Goal: Information Seeking & Learning: Find specific fact

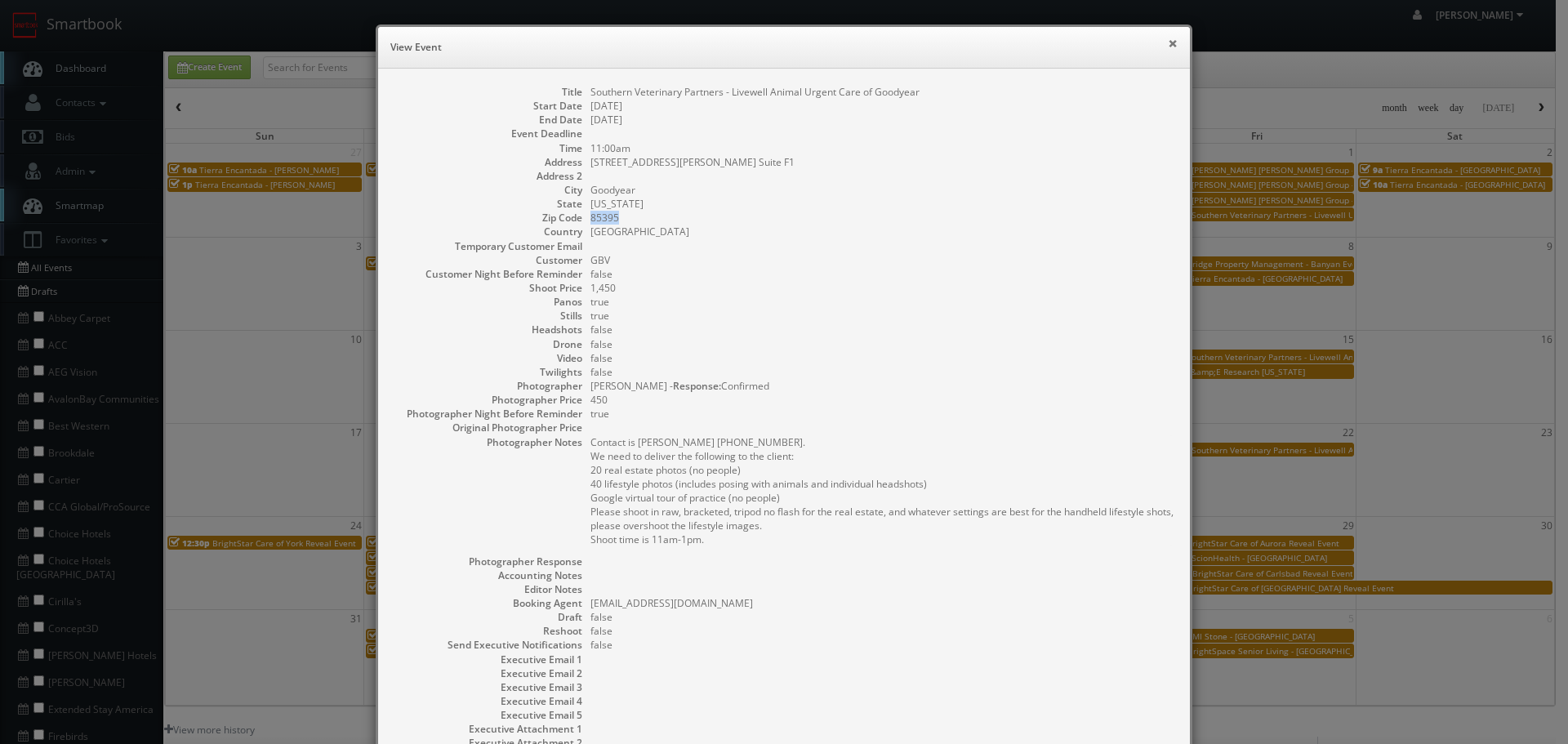
click at [1168, 39] on button "×" at bounding box center [1172, 43] width 10 height 11
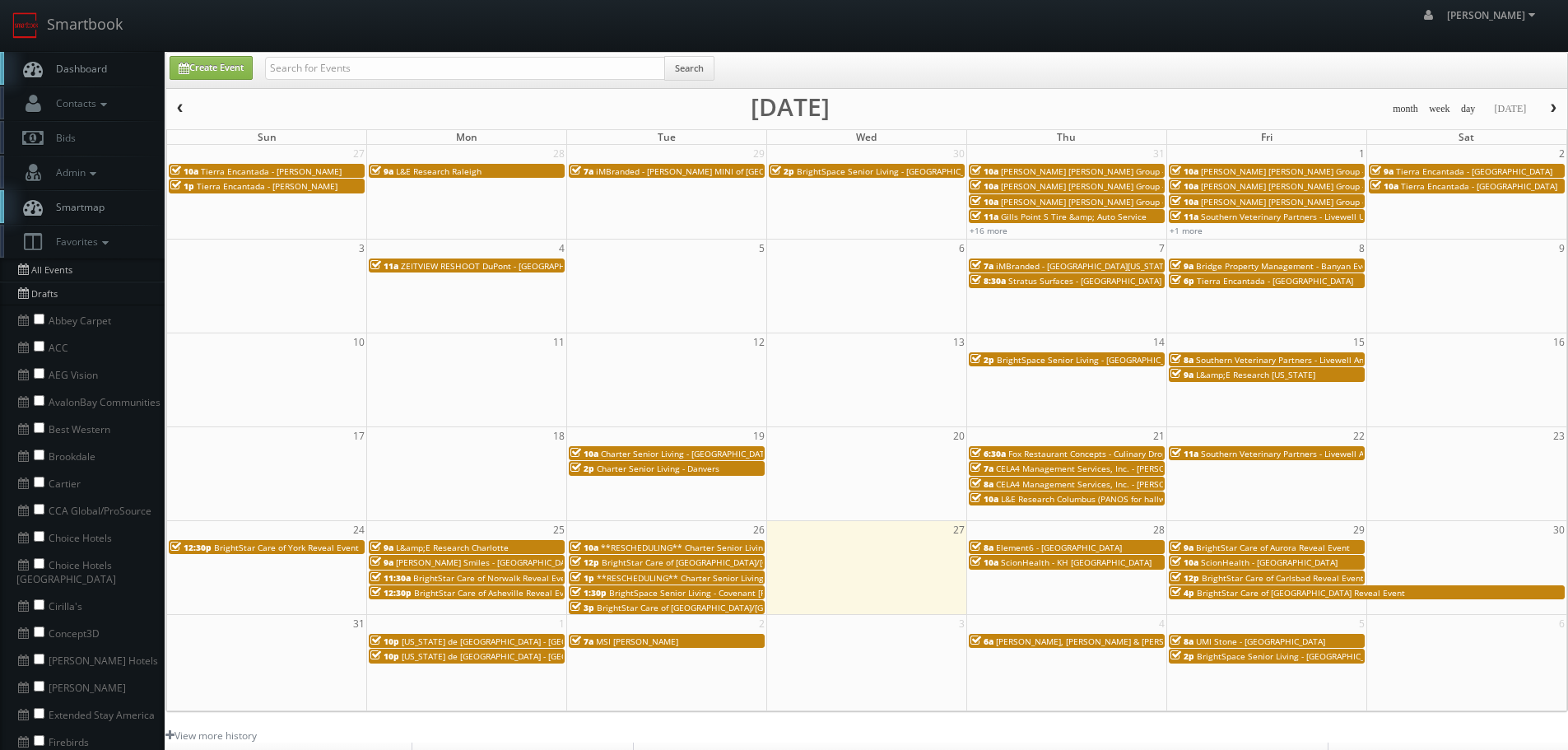
click at [470, 564] on span "[PERSON_NAME] Smiles - [GEOGRAPHIC_DATA]" at bounding box center [487, 562] width 182 height 11
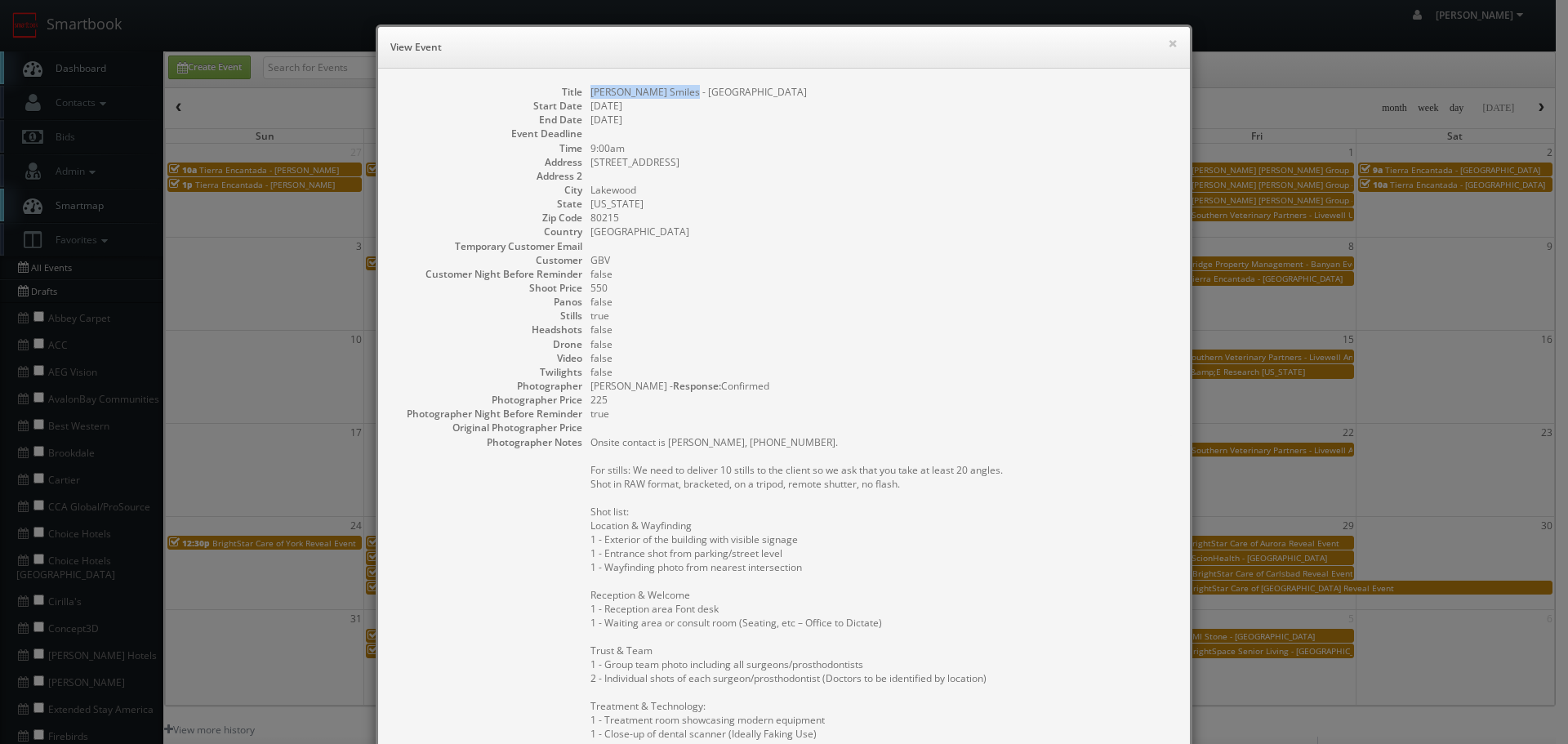
copy dl "[PERSON_NAME] Smiles - [GEOGRAPHIC_DATA]"
drag, startPoint x: 693, startPoint y: 87, endPoint x: 575, endPoint y: 89, distance: 118.0
click at [575, 89] on dl "Title Reva Smiles - Denver Start Date 08/25/2025 End Date 08/25/2025 Event Dead…" at bounding box center [784, 529] width 779 height 888
drag, startPoint x: 707, startPoint y: 147, endPoint x: 687, endPoint y: 168, distance: 29.0
click at [612, 169] on dl "Title Reva Smiles - Denver Start Date 08/25/2025 End Date 08/25/2025 Event Dead…" at bounding box center [784, 529] width 779 height 888
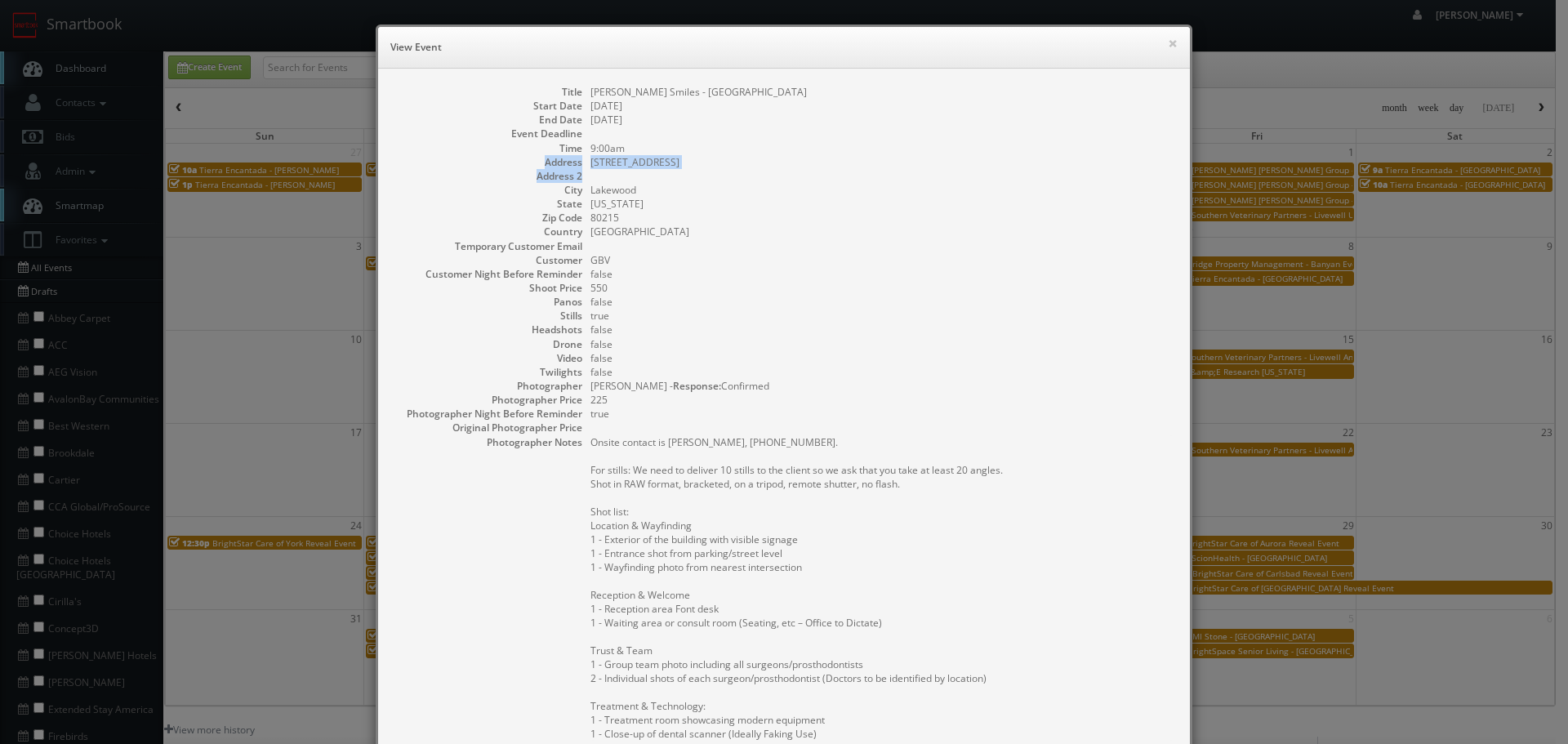
click at [695, 166] on dd "9210 W Colfax Ave" at bounding box center [882, 162] width 584 height 14
click at [677, 161] on dd "9210 W Colfax Ave" at bounding box center [882, 162] width 584 height 14
drag, startPoint x: 677, startPoint y: 161, endPoint x: 598, endPoint y: 158, distance: 79.1
click at [598, 158] on dd "9210 W Colfax Ave" at bounding box center [882, 162] width 584 height 14
copy dd "Lakewood"
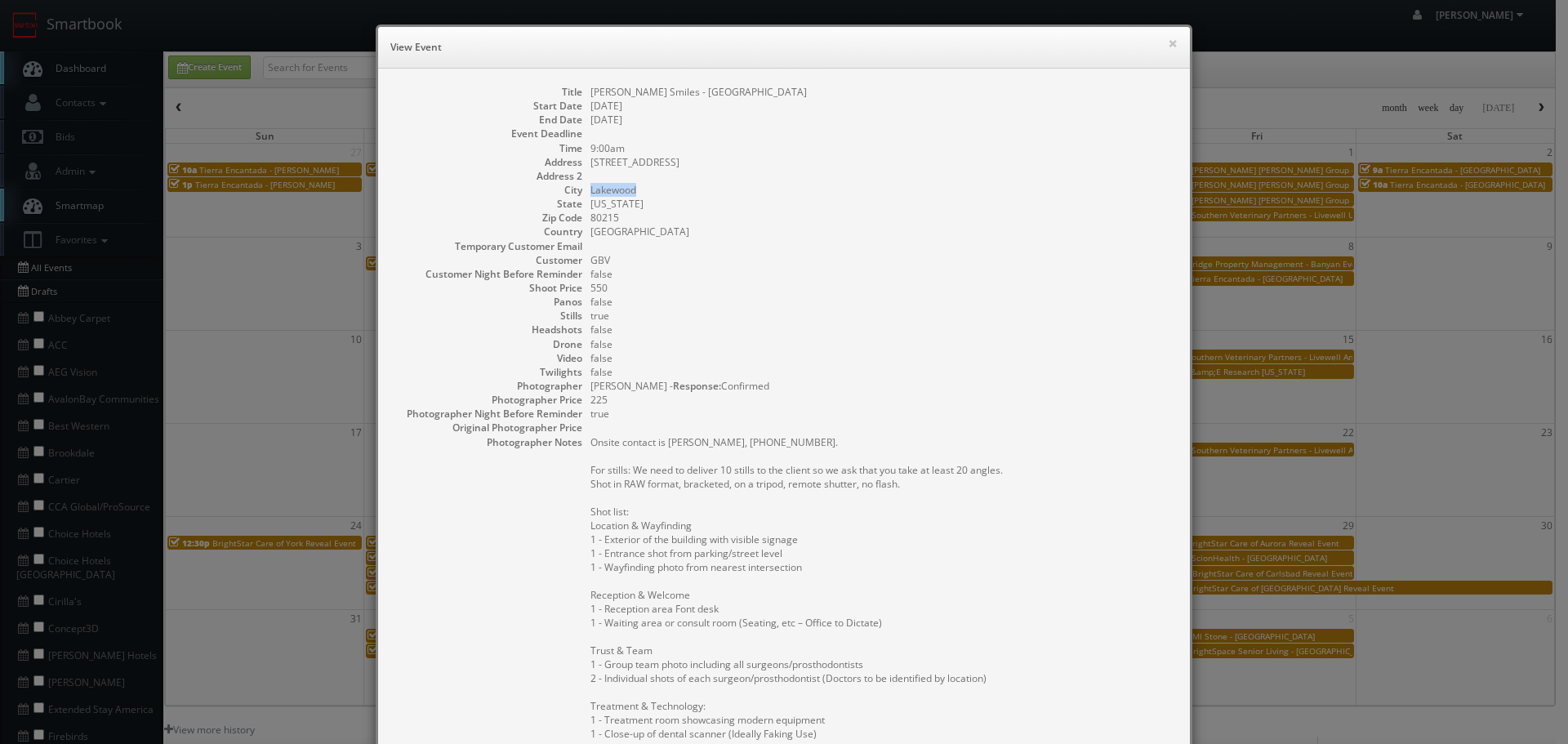
drag, startPoint x: 635, startPoint y: 186, endPoint x: 584, endPoint y: 190, distance: 51.2
click at [591, 190] on dd "Lakewood" at bounding box center [882, 190] width 584 height 14
copy dd "[PERSON_NAME] Smiles - [GEOGRAPHIC_DATA]"
drag, startPoint x: 688, startPoint y: 89, endPoint x: 586, endPoint y: 92, distance: 102.0
click at [591, 92] on dd "[PERSON_NAME] Smiles - [GEOGRAPHIC_DATA]" at bounding box center [882, 92] width 584 height 14
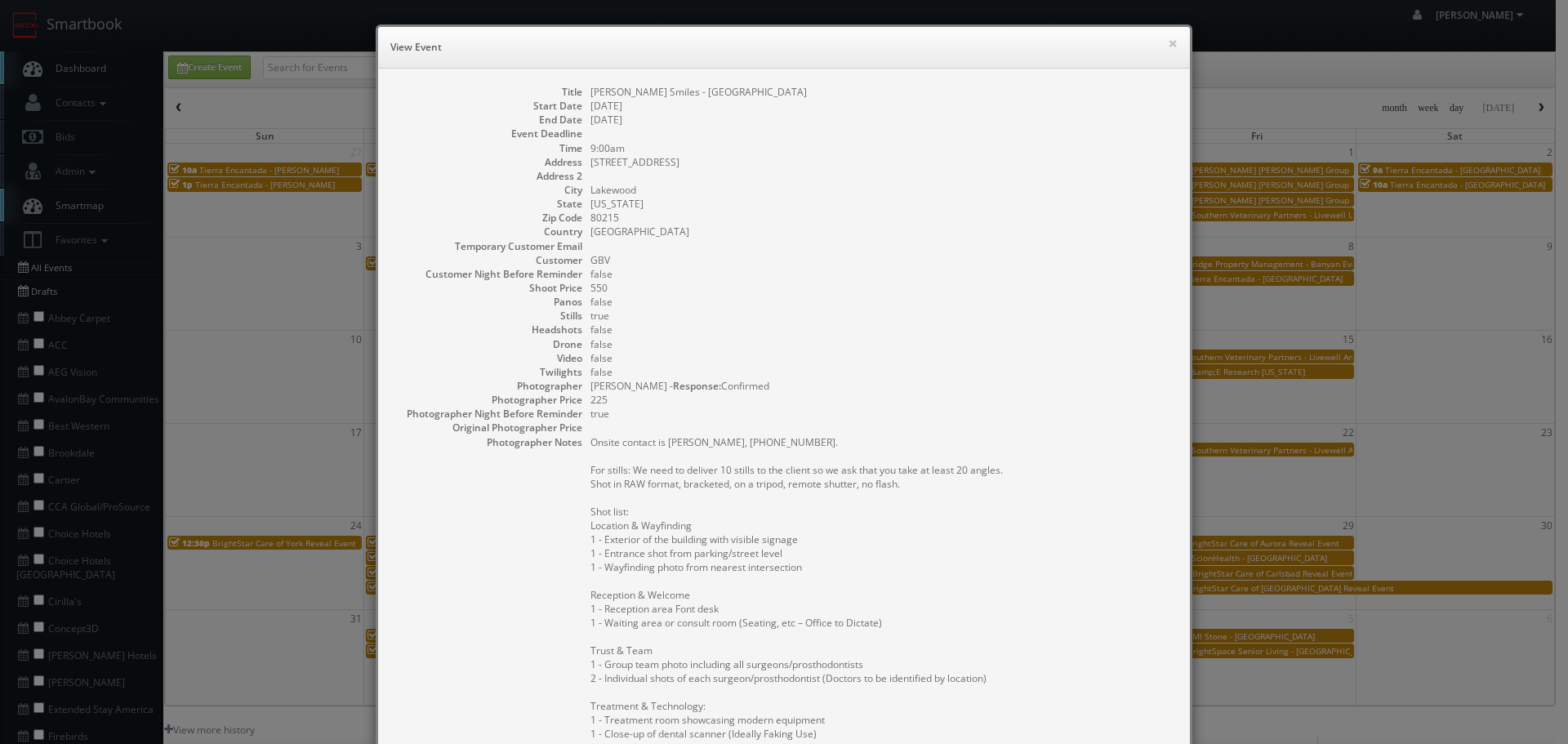
click at [1172, 48] on div "× View Event" at bounding box center [784, 47] width 812 height 41
click at [1168, 46] on button "×" at bounding box center [1172, 43] width 10 height 11
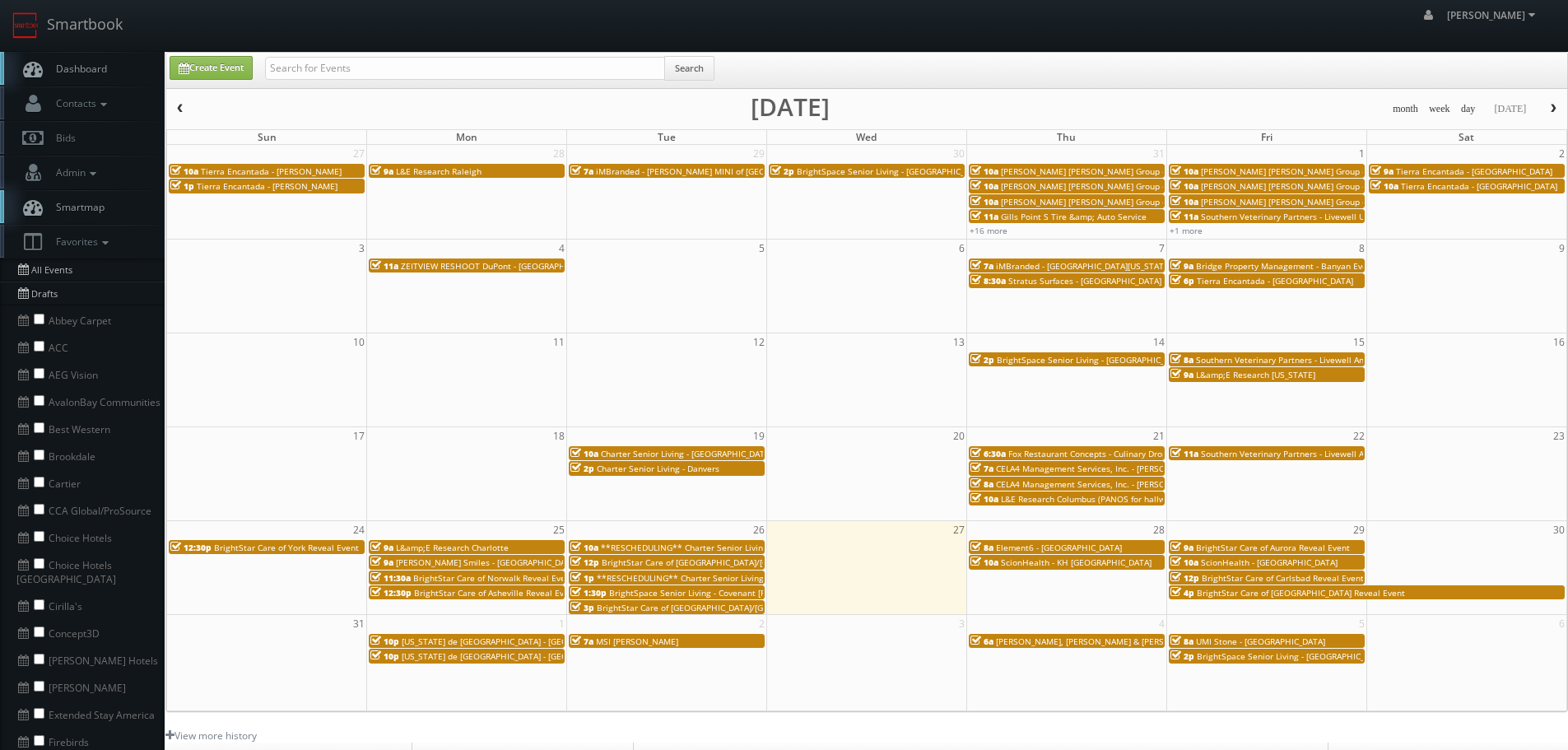
click at [455, 559] on span "[PERSON_NAME] Smiles - [GEOGRAPHIC_DATA]" at bounding box center [487, 562] width 182 height 11
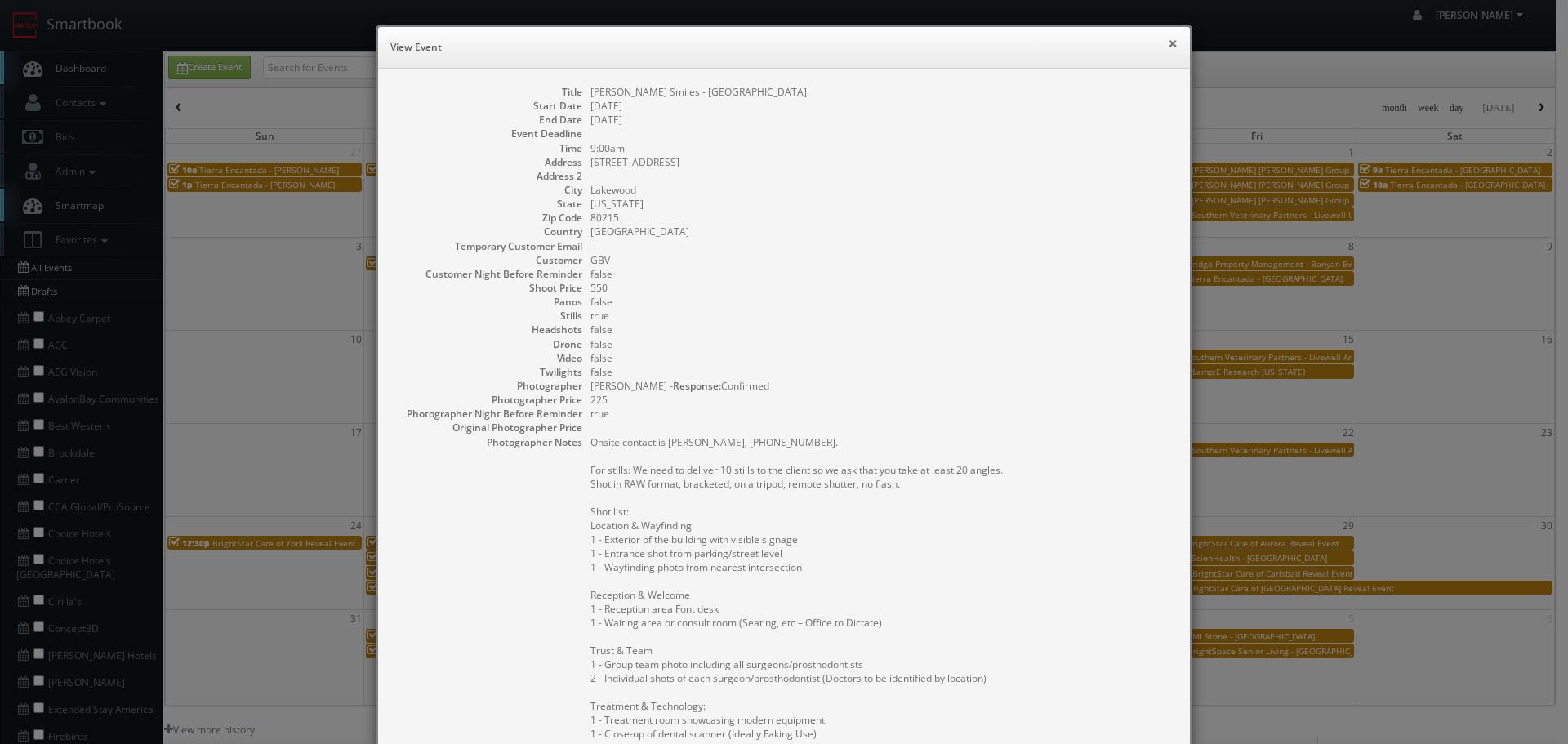
click at [1168, 46] on button "×" at bounding box center [1172, 43] width 10 height 11
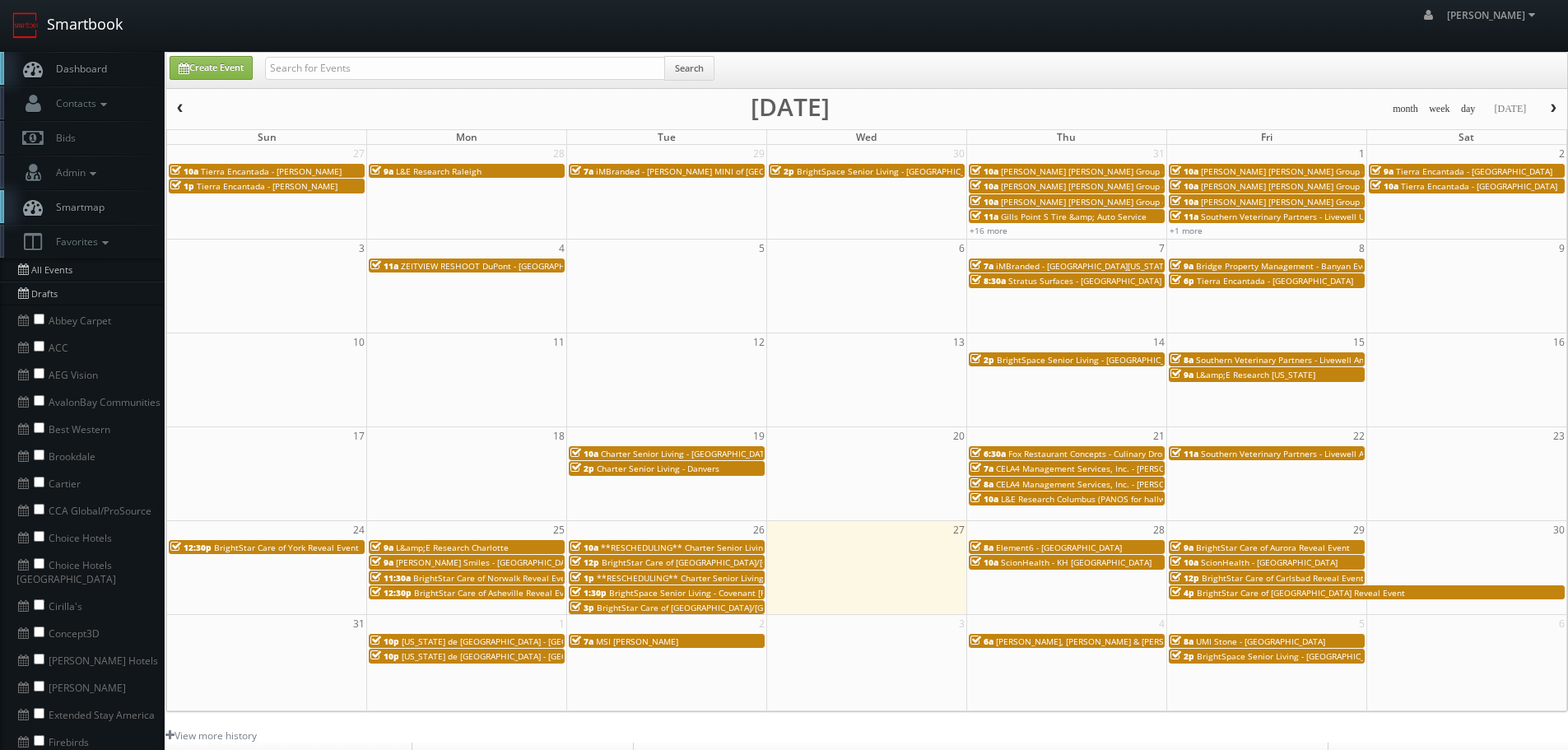
click at [93, 17] on link "Smartbook" at bounding box center [67, 26] width 135 height 51
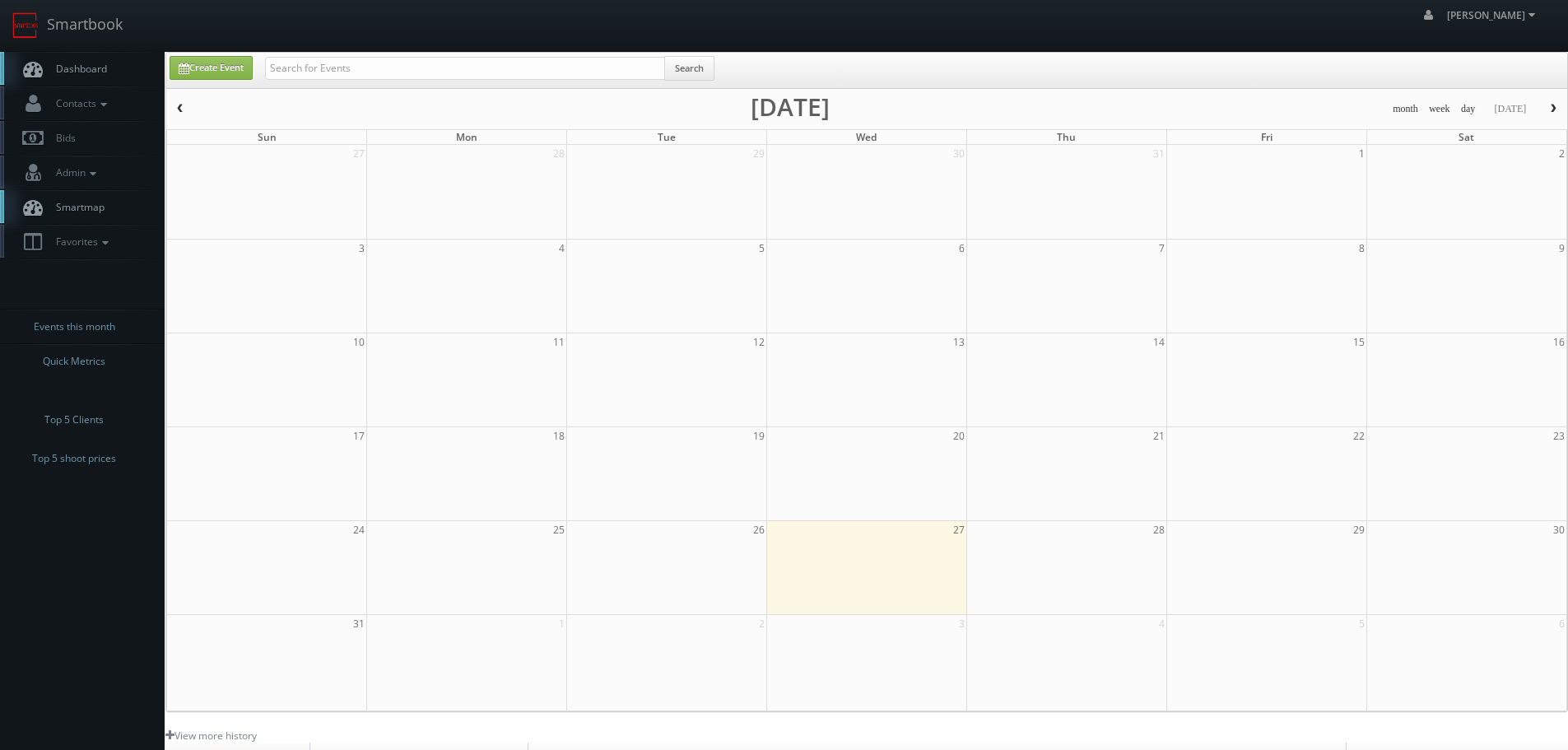
click at [481, 85] on div "Search" at bounding box center [490, 72] width 449 height 32
click at [481, 65] on input "text" at bounding box center [465, 68] width 400 height 23
type input "brightstar"
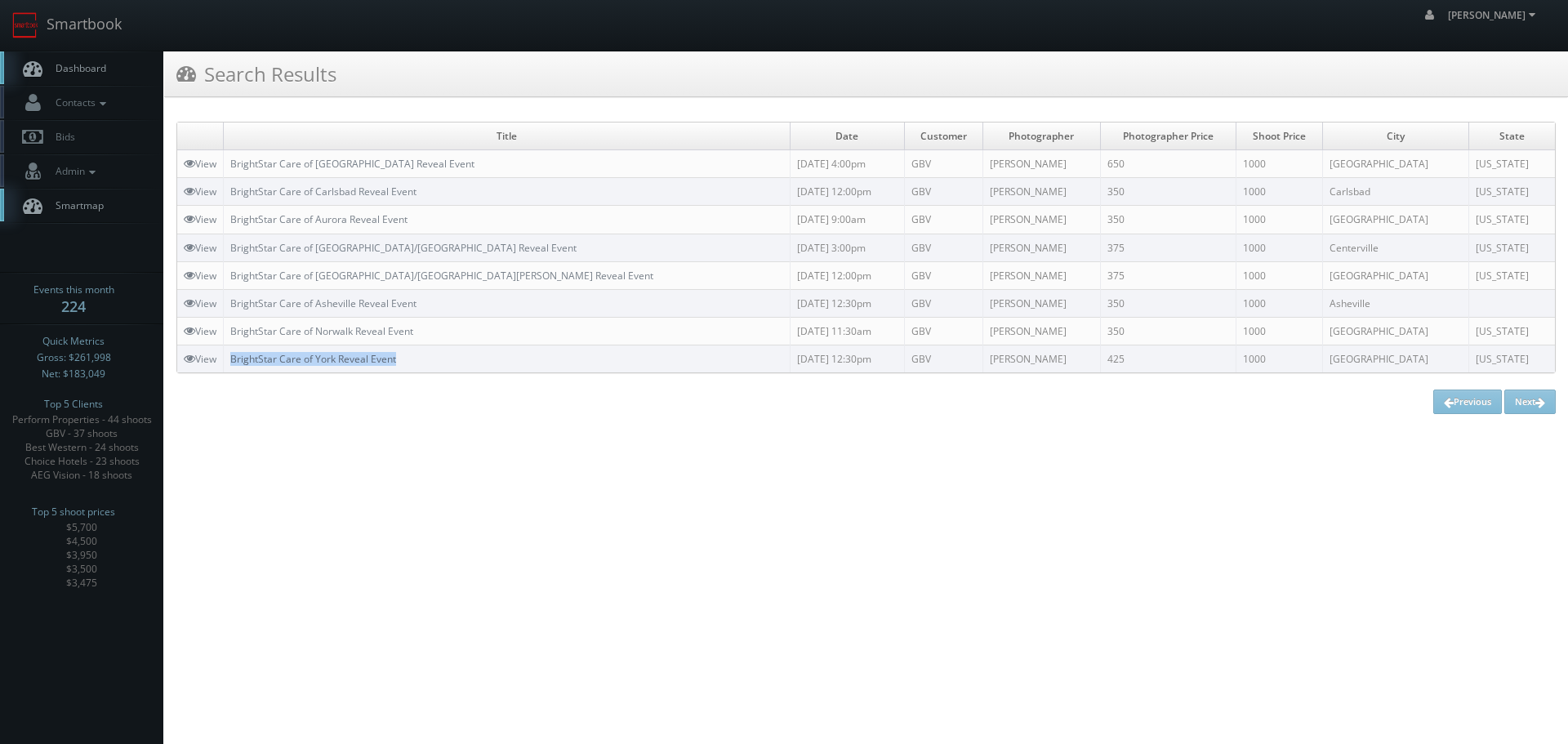
copy link "BrightStar Care of York Reveal Event"
drag, startPoint x: 465, startPoint y: 352, endPoint x: 234, endPoint y: 361, distance: 231.2
click at [234, 361] on td "BrightStar Care of York Reveal Event" at bounding box center [507, 360] width 567 height 28
copy link "BrightStar Care of Norwalk Reveal Event"
drag, startPoint x: 442, startPoint y: 333, endPoint x: 230, endPoint y: 330, distance: 212.0
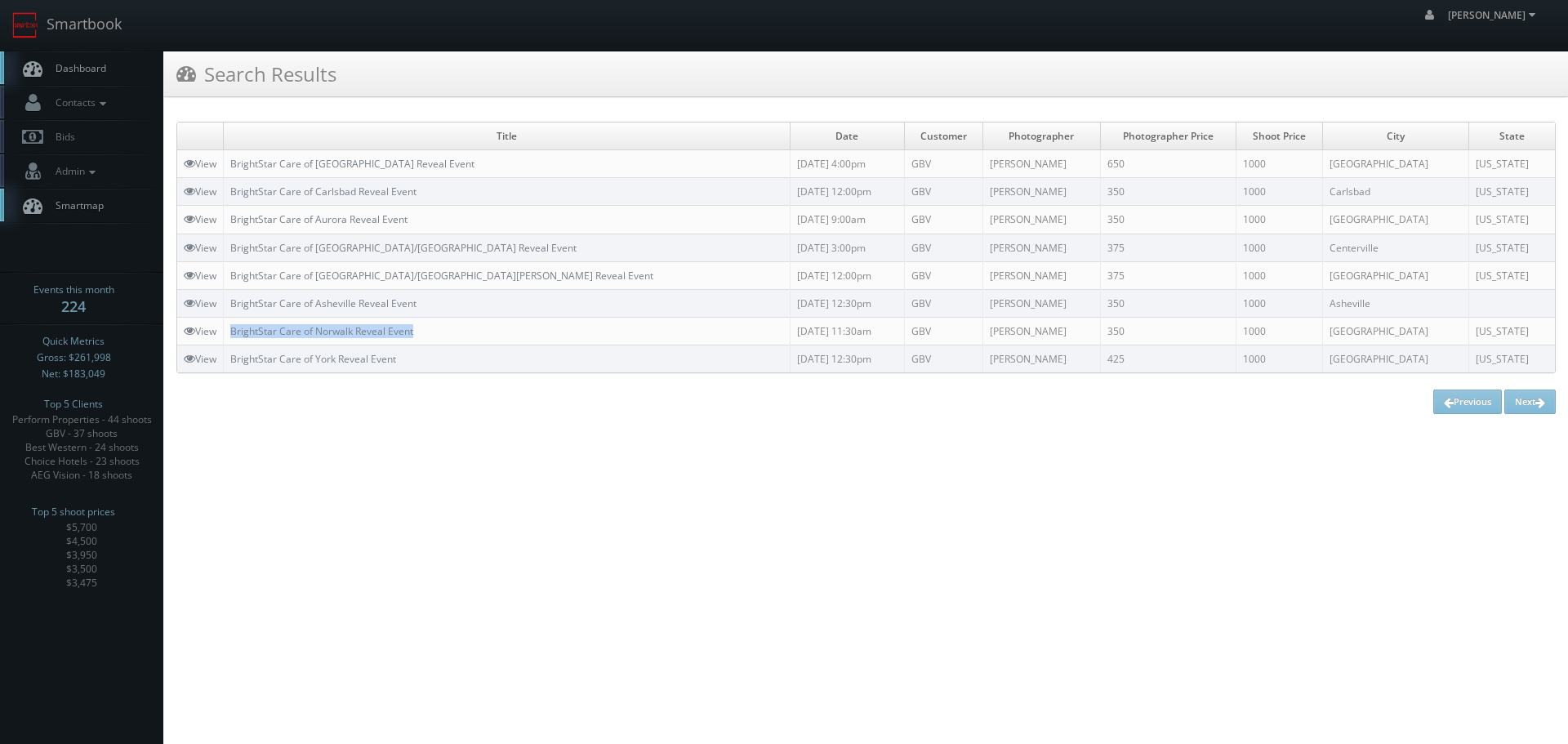
click at [230, 330] on td "BrightStar Care of Norwalk Reveal Event" at bounding box center [507, 331] width 567 height 28
click at [197, 357] on link "View" at bounding box center [199, 359] width 32 height 14
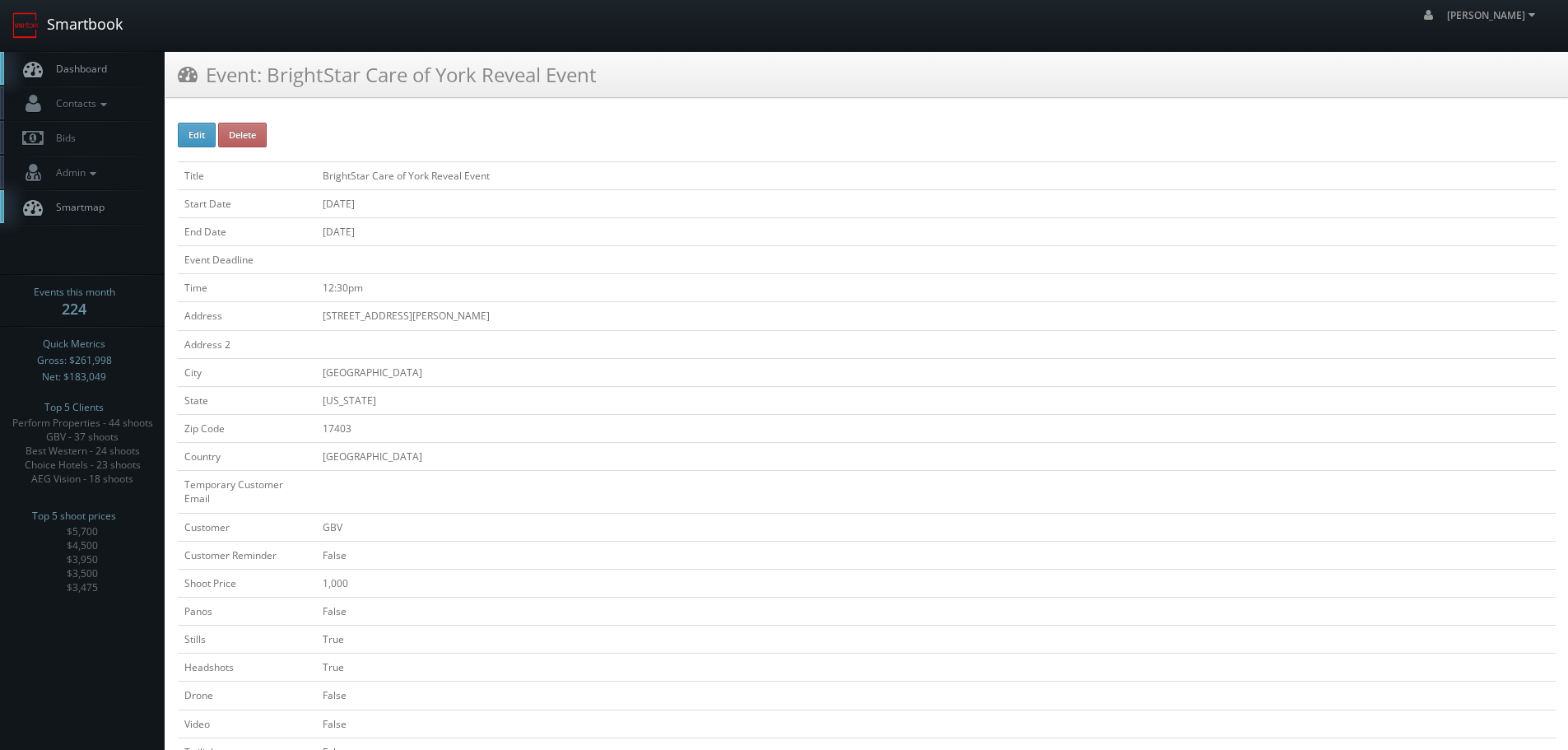
click at [41, 27] on link "Smartbook" at bounding box center [67, 26] width 135 height 51
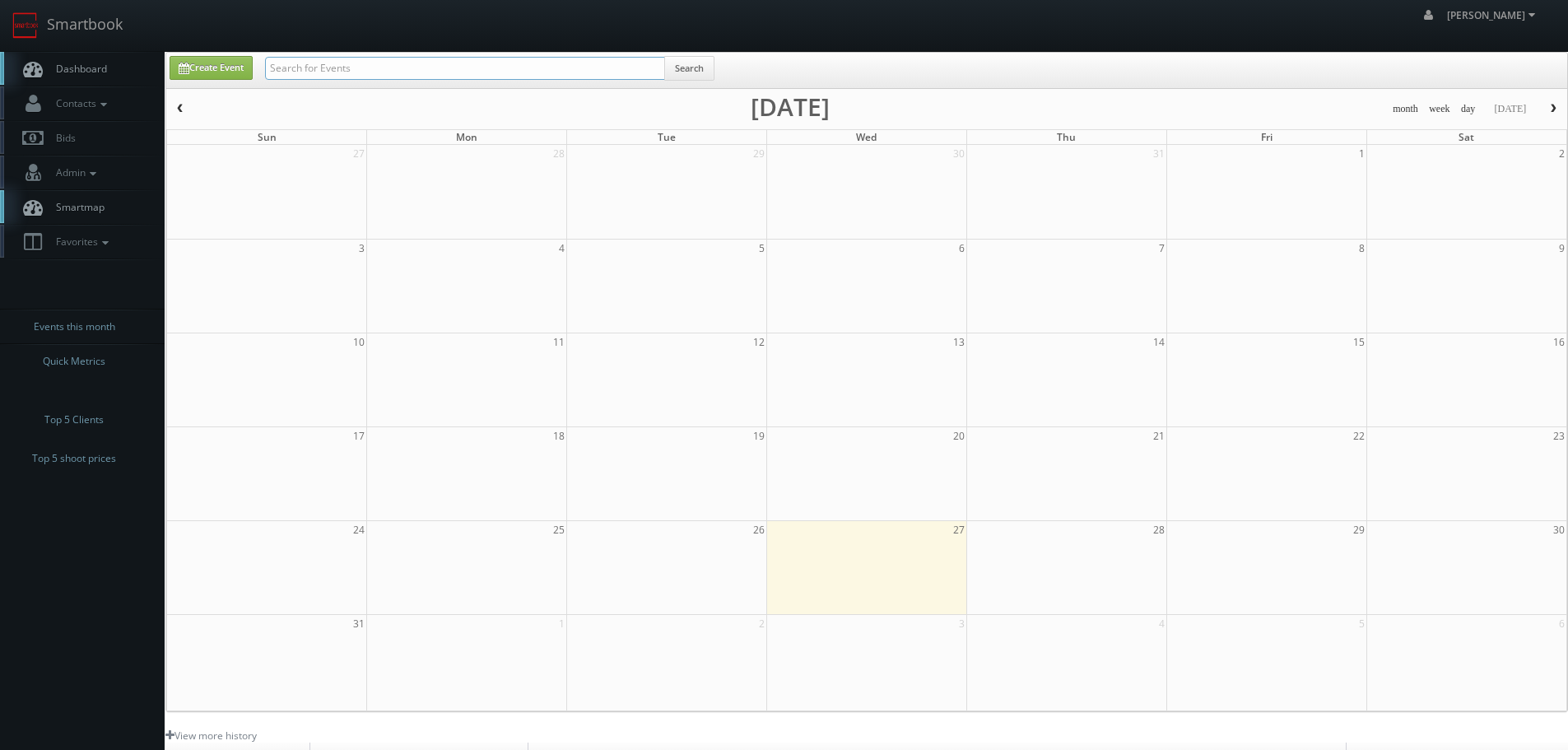
click at [359, 69] on input "text" at bounding box center [465, 68] width 400 height 23
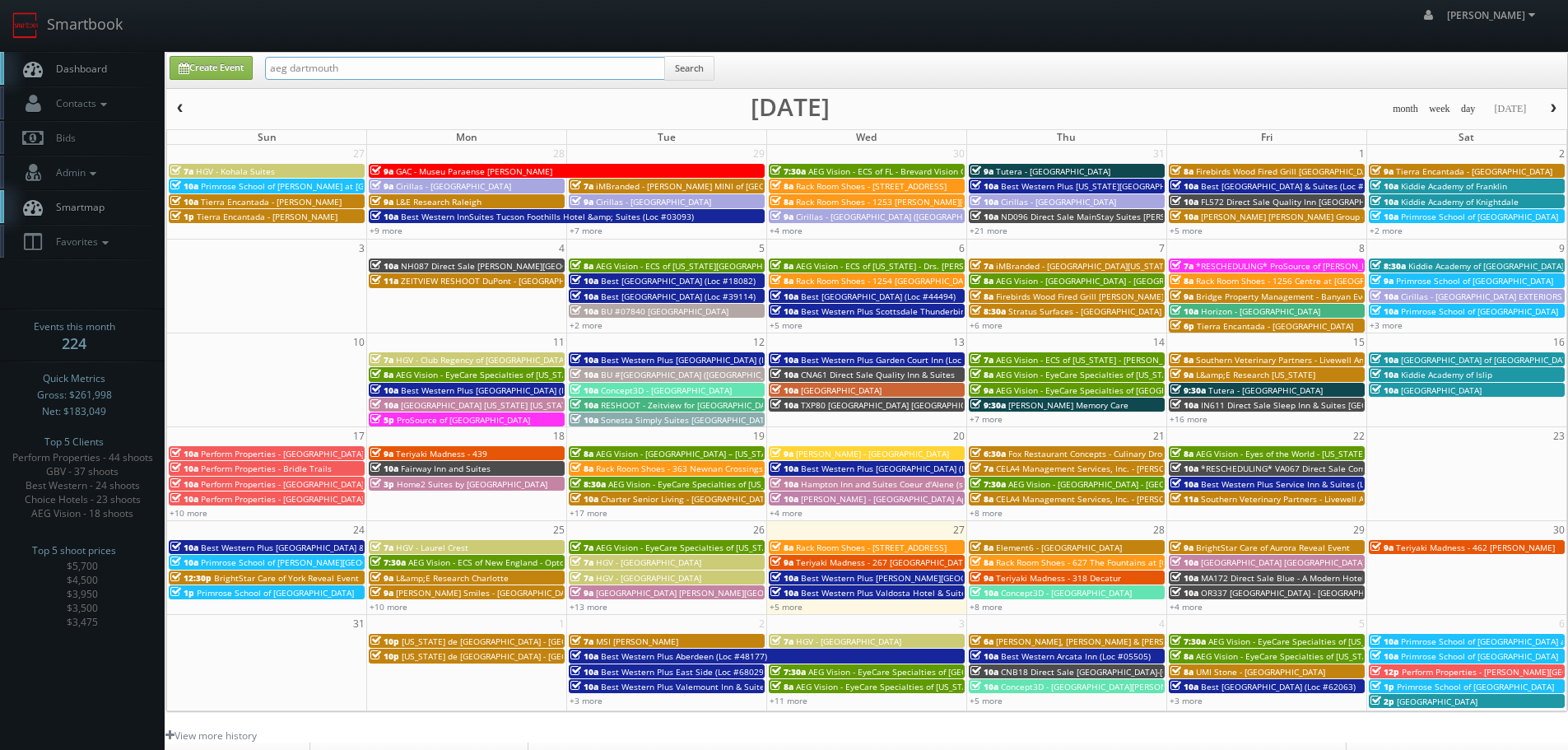
type input "aeg dartmouth"
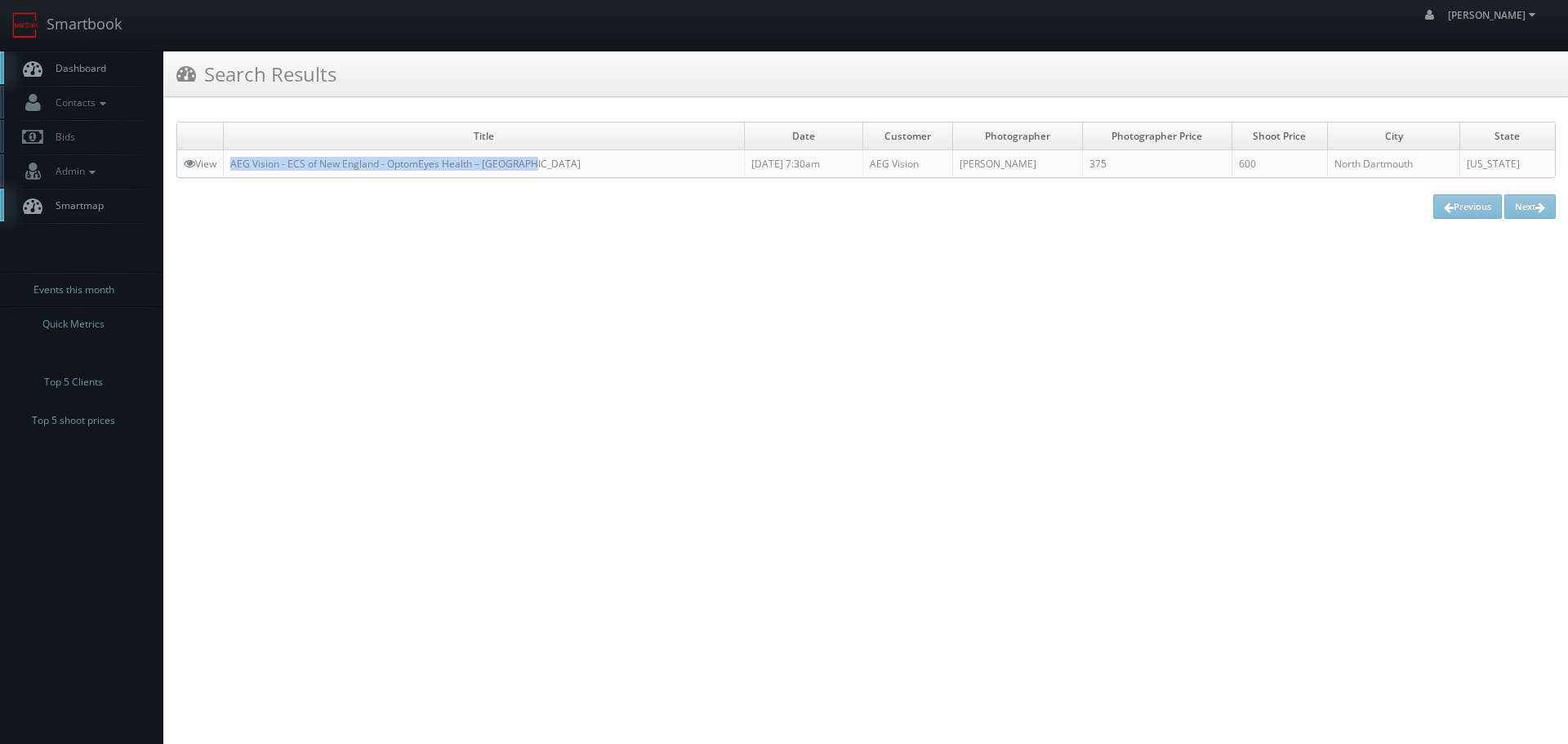
copy tr "AEG Vision - ECS of New England - OptomEyes Health – [GEOGRAPHIC_DATA]"
drag, startPoint x: 430, startPoint y: 156, endPoint x: 224, endPoint y: 163, distance: 206.1
click at [224, 163] on tr "View AEG Vision - ECS of New England - OptomEyes Health – Dartmouth 08/25/2025 …" at bounding box center [866, 164] width 1378 height 28
click at [72, 29] on link "Smartbook" at bounding box center [67, 25] width 134 height 51
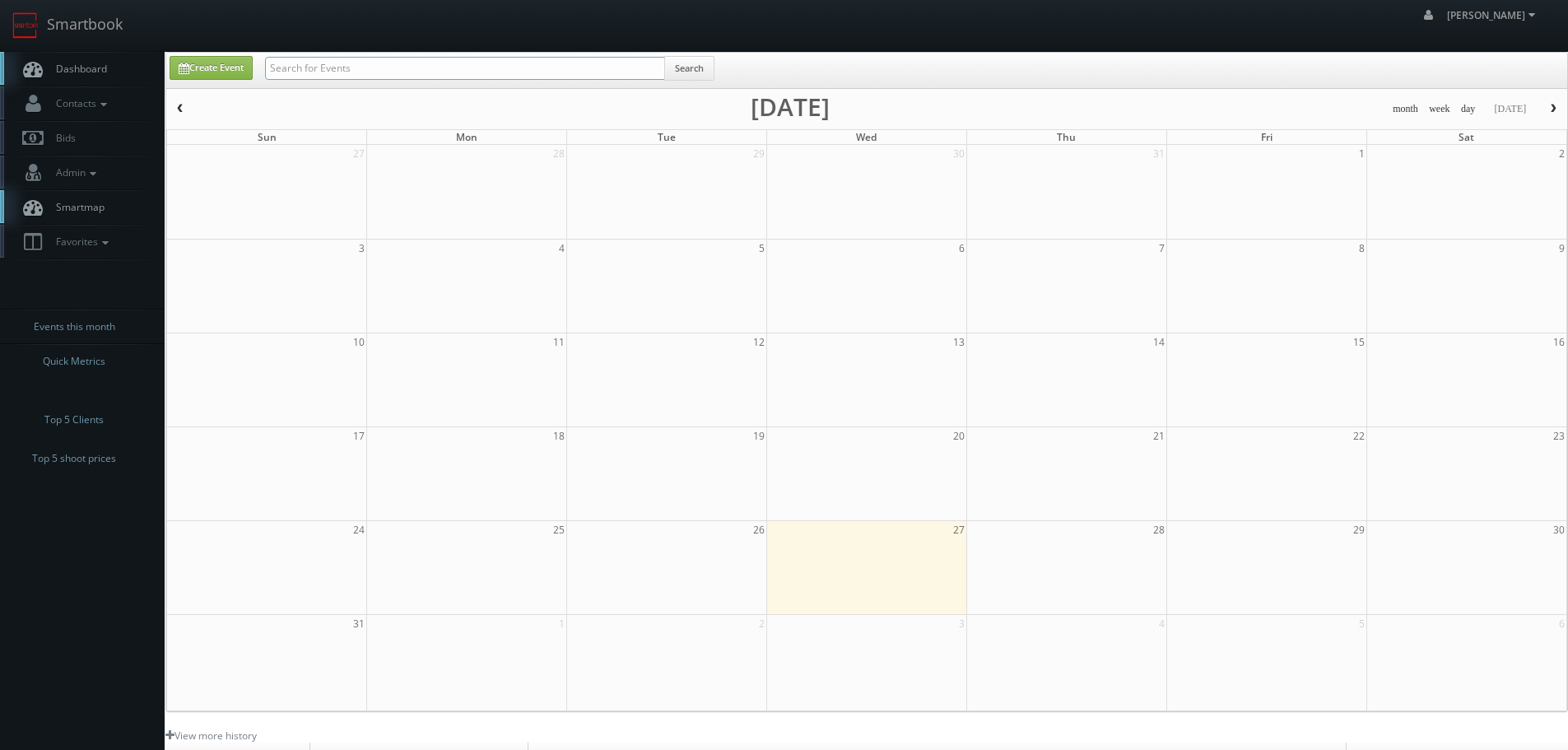
click at [414, 60] on input "text" at bounding box center [465, 68] width 400 height 23
type input "[PERSON_NAME]"
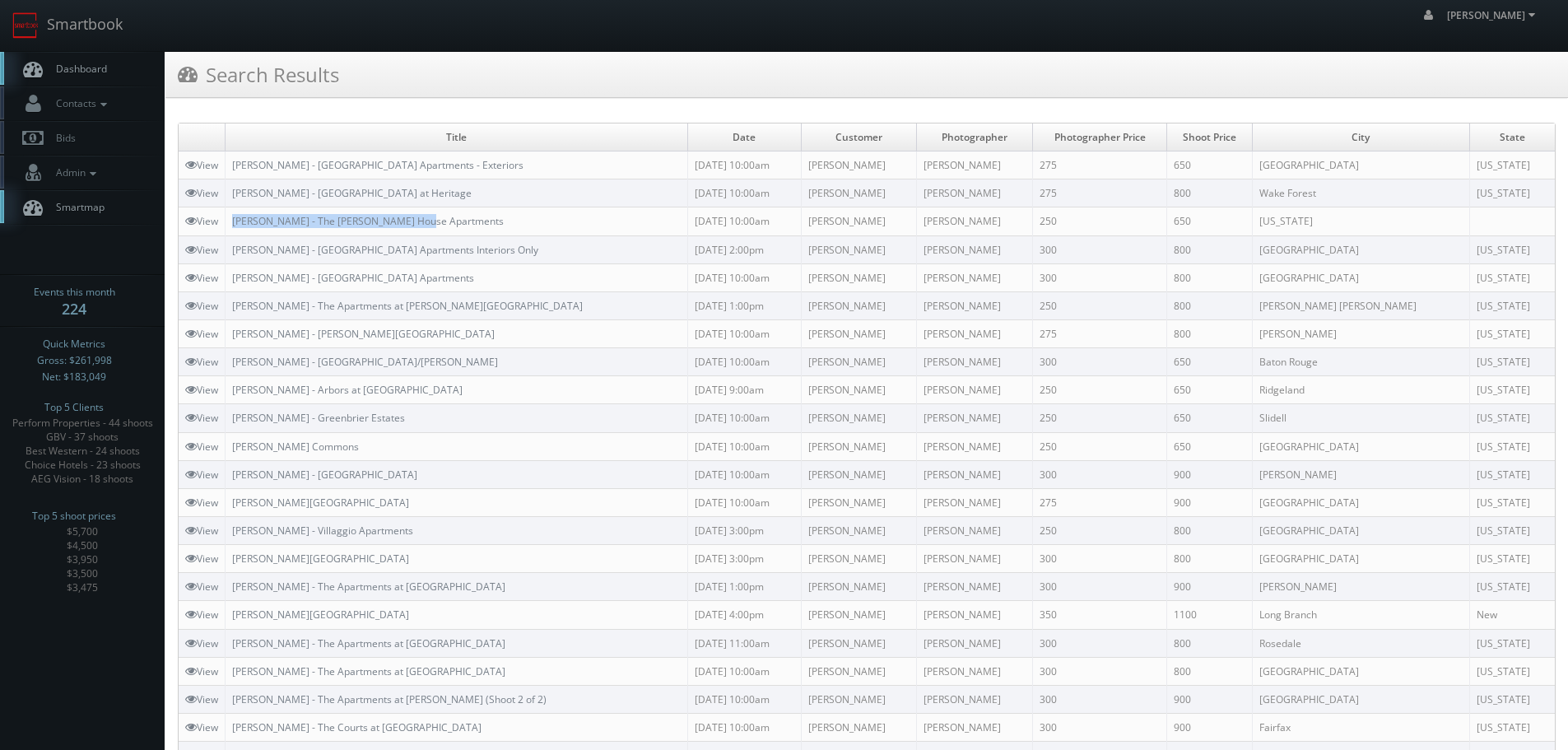
copy link "[PERSON_NAME] - The [PERSON_NAME] House Apartments"
drag, startPoint x: 436, startPoint y: 218, endPoint x: 233, endPoint y: 217, distance: 203.0
click at [233, 217] on td "Kushner - The Glover House Apartments" at bounding box center [456, 222] width 463 height 28
click at [132, 23] on link "Smartbook" at bounding box center [67, 26] width 135 height 51
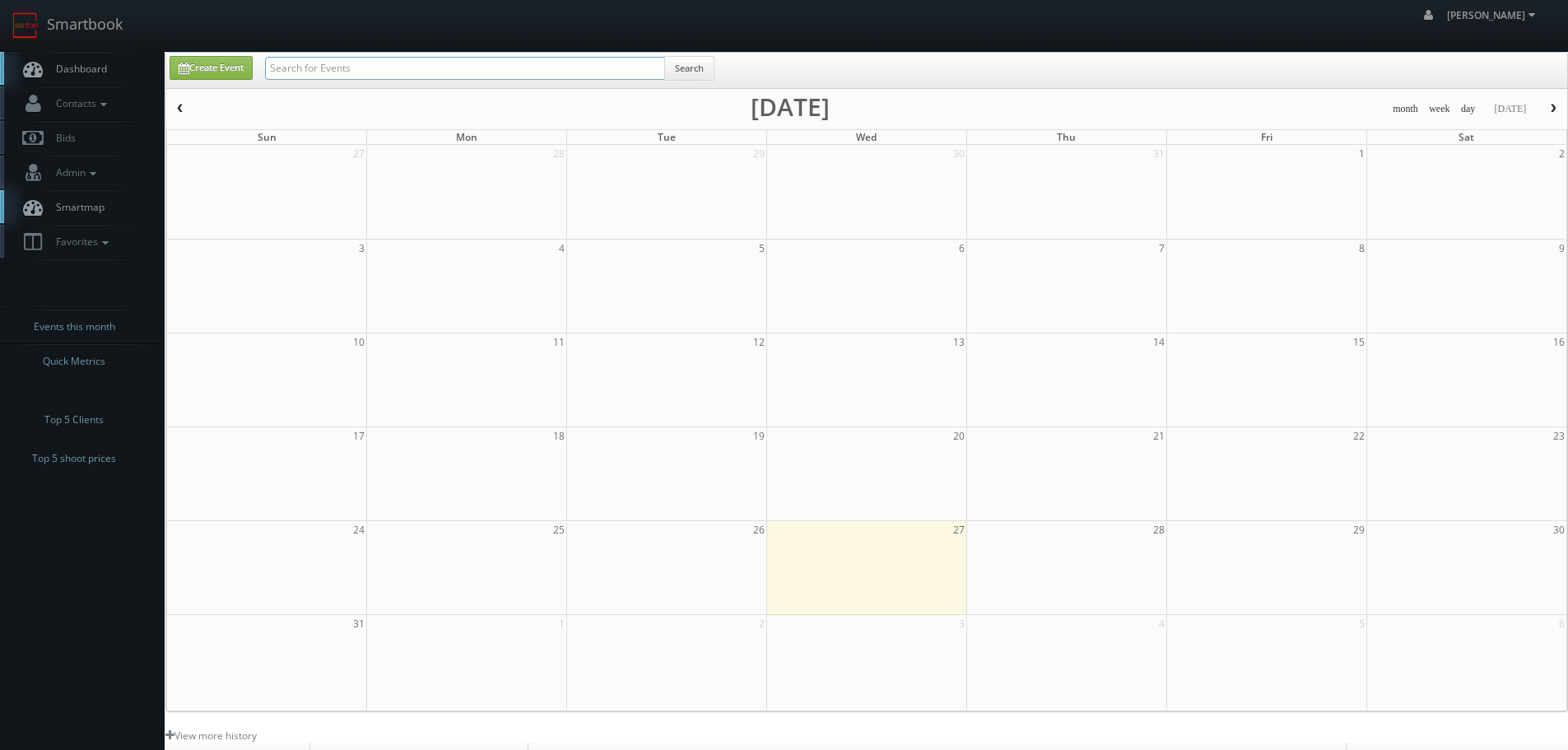
click at [517, 75] on input "text" at bounding box center [465, 68] width 400 height 23
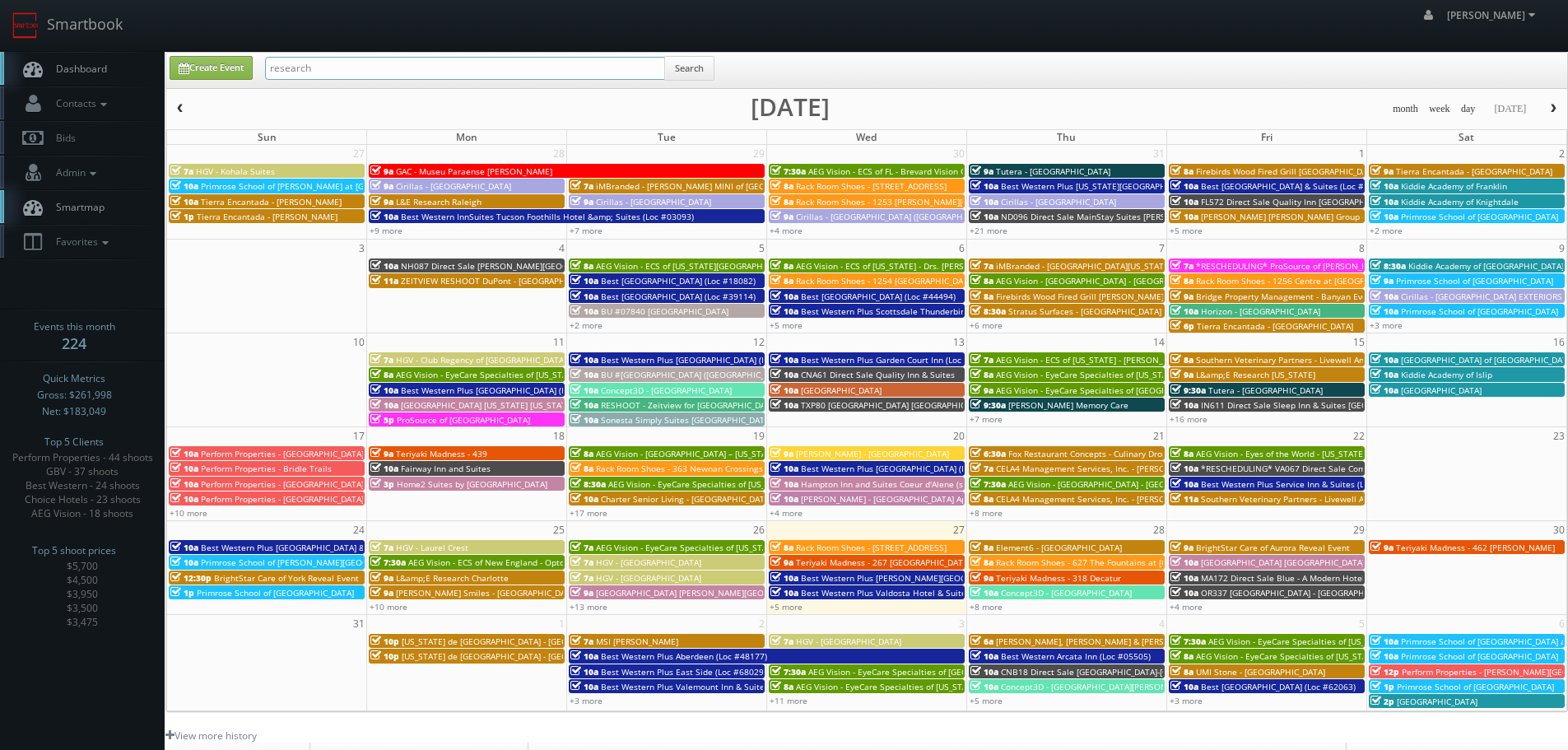
type input "research"
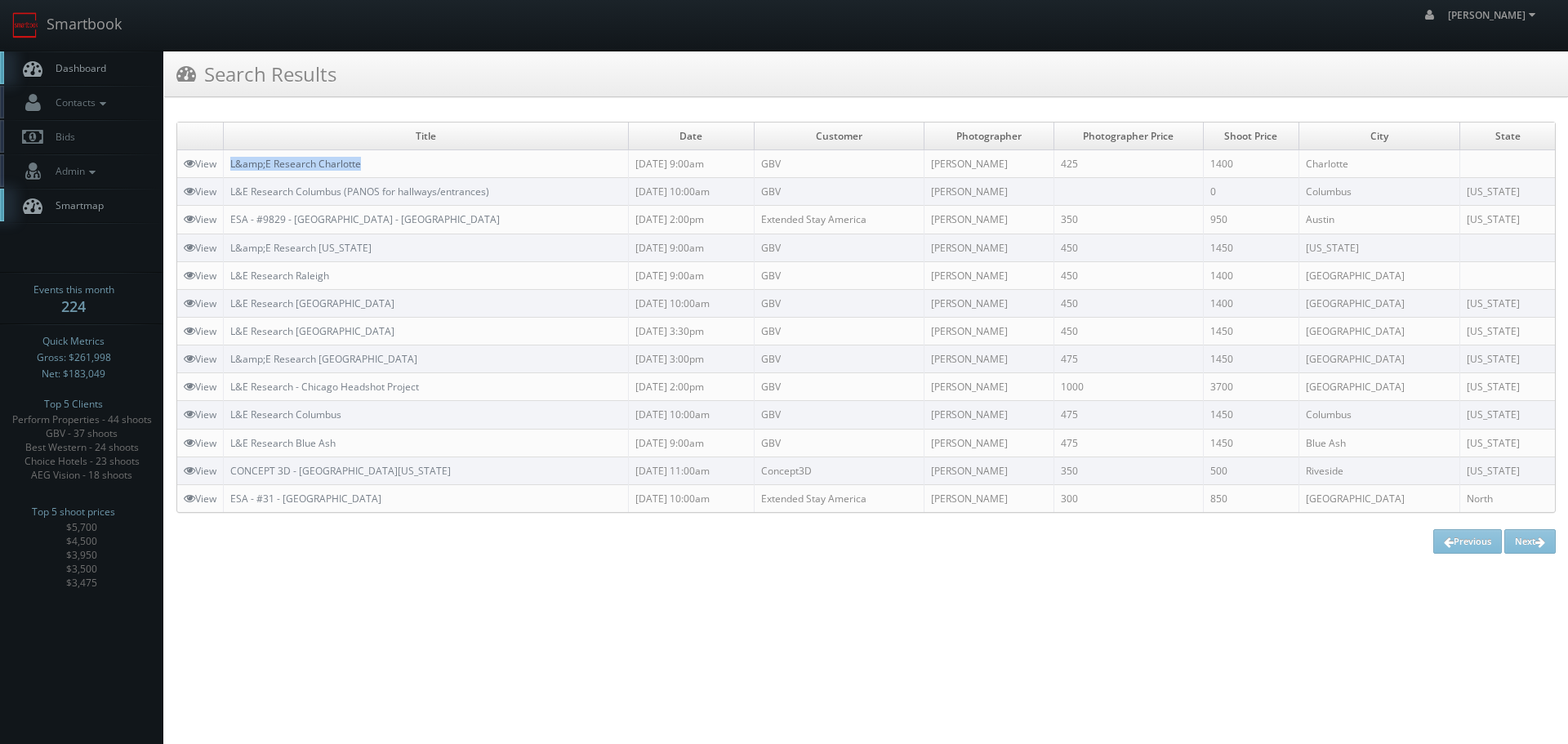
copy link "L&amp;E Research Charlotte"
drag, startPoint x: 420, startPoint y: 158, endPoint x: 233, endPoint y: 163, distance: 187.1
click at [233, 163] on td "L&amp;E Research Charlotte" at bounding box center [426, 164] width 405 height 28
click at [110, 25] on link "Smartbook" at bounding box center [67, 25] width 134 height 51
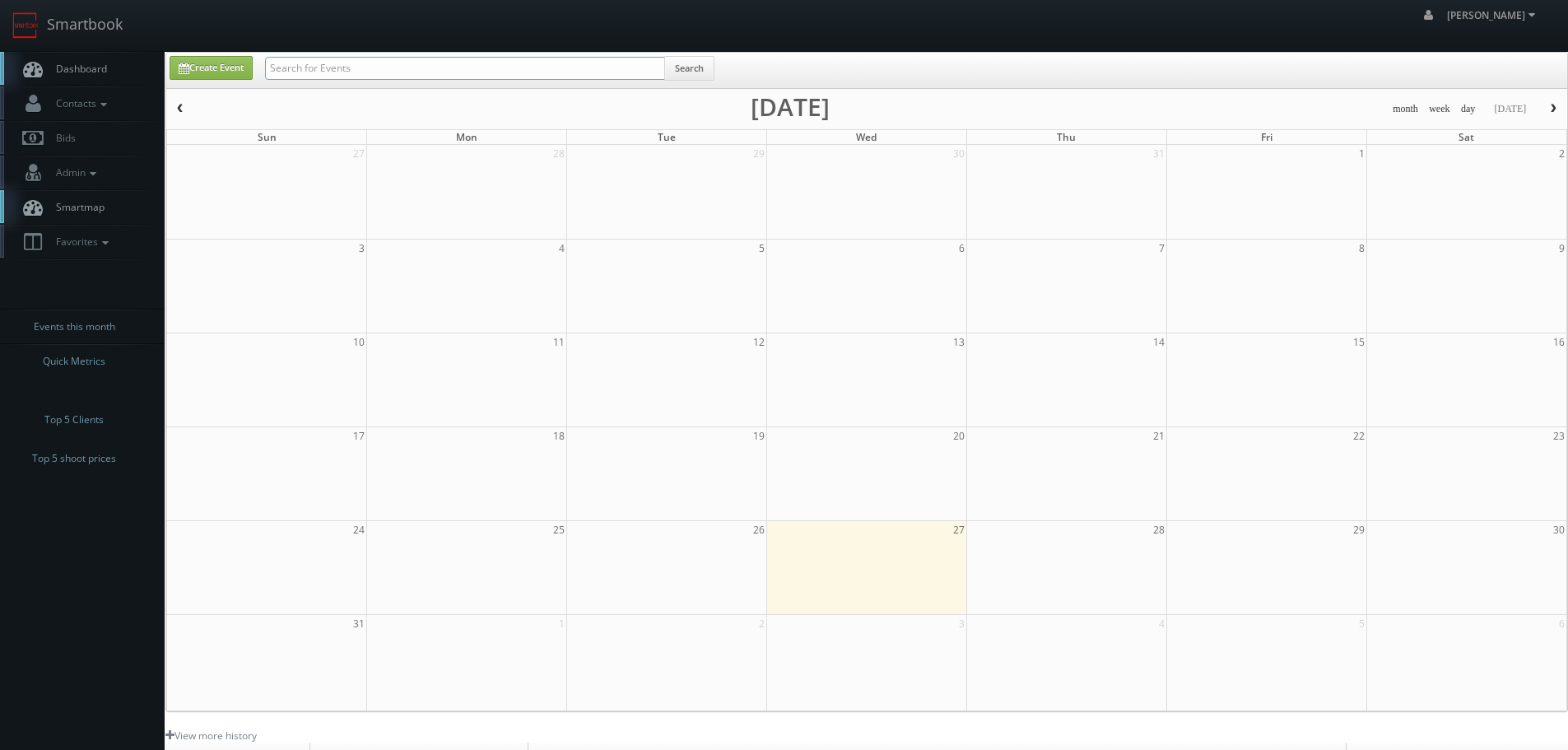
click at [524, 67] on input "text" at bounding box center [465, 68] width 400 height 23
type input "61049"
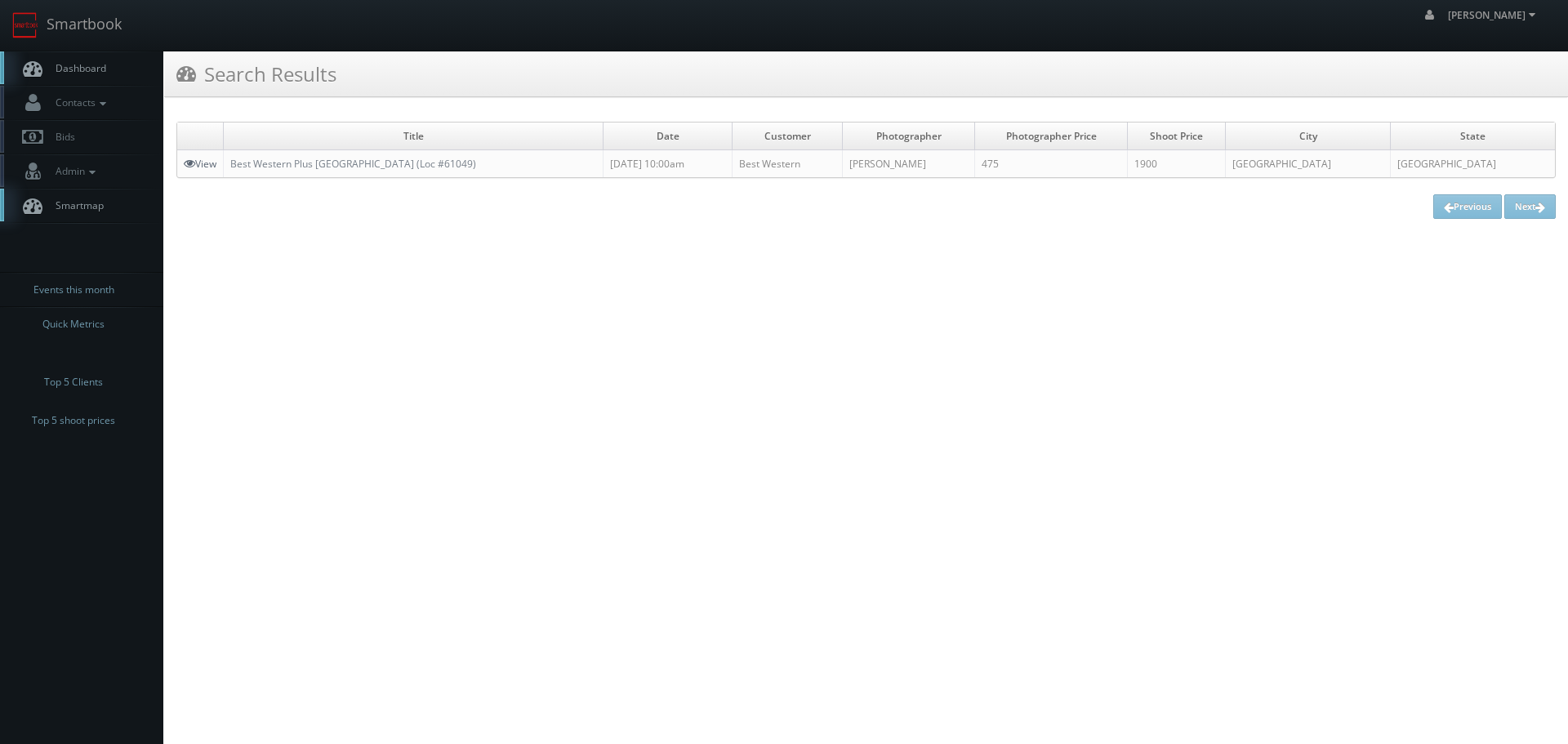
click at [200, 159] on link "View" at bounding box center [199, 164] width 32 height 14
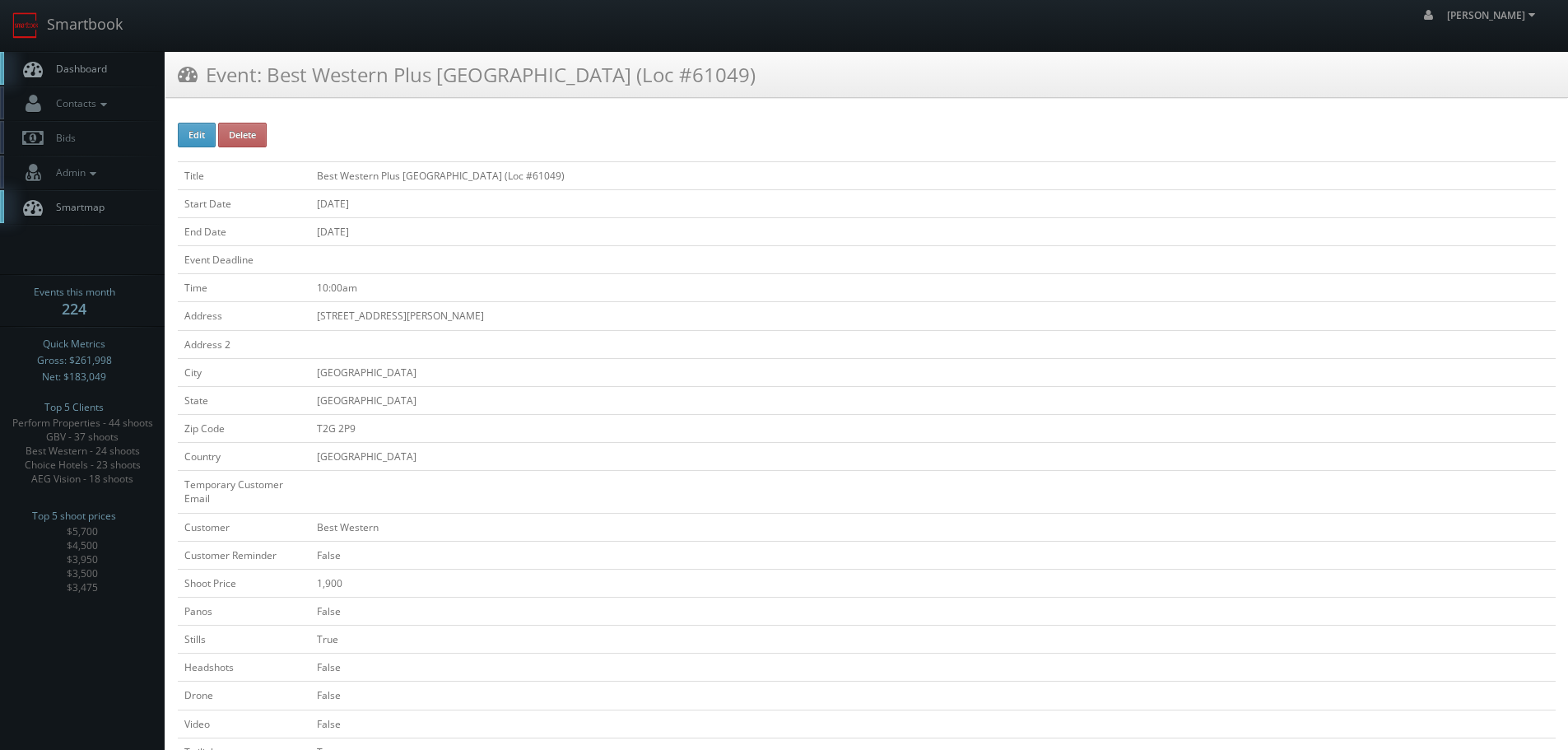
copy td "Best Western Plus [GEOGRAPHIC_DATA] (Loc #61049)"
drag, startPoint x: 582, startPoint y: 176, endPoint x: 316, endPoint y: 180, distance: 266.0
click at [316, 180] on td "Best Western Plus [GEOGRAPHIC_DATA] (Loc #61049)" at bounding box center [933, 175] width 1245 height 28
click at [129, 38] on link "Smartbook" at bounding box center [67, 26] width 135 height 51
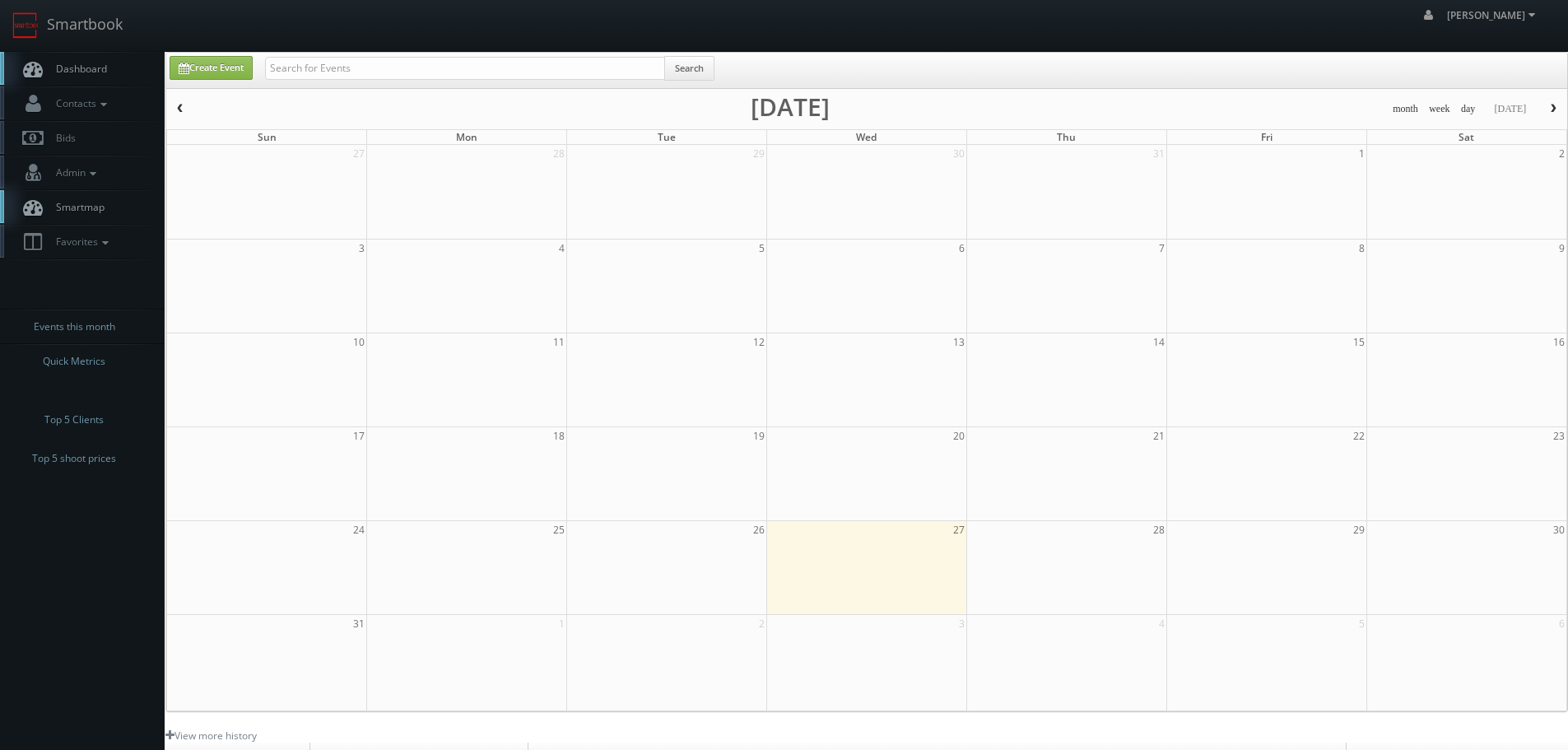
click at [418, 57] on input "text" at bounding box center [465, 68] width 400 height 23
type input "33205"
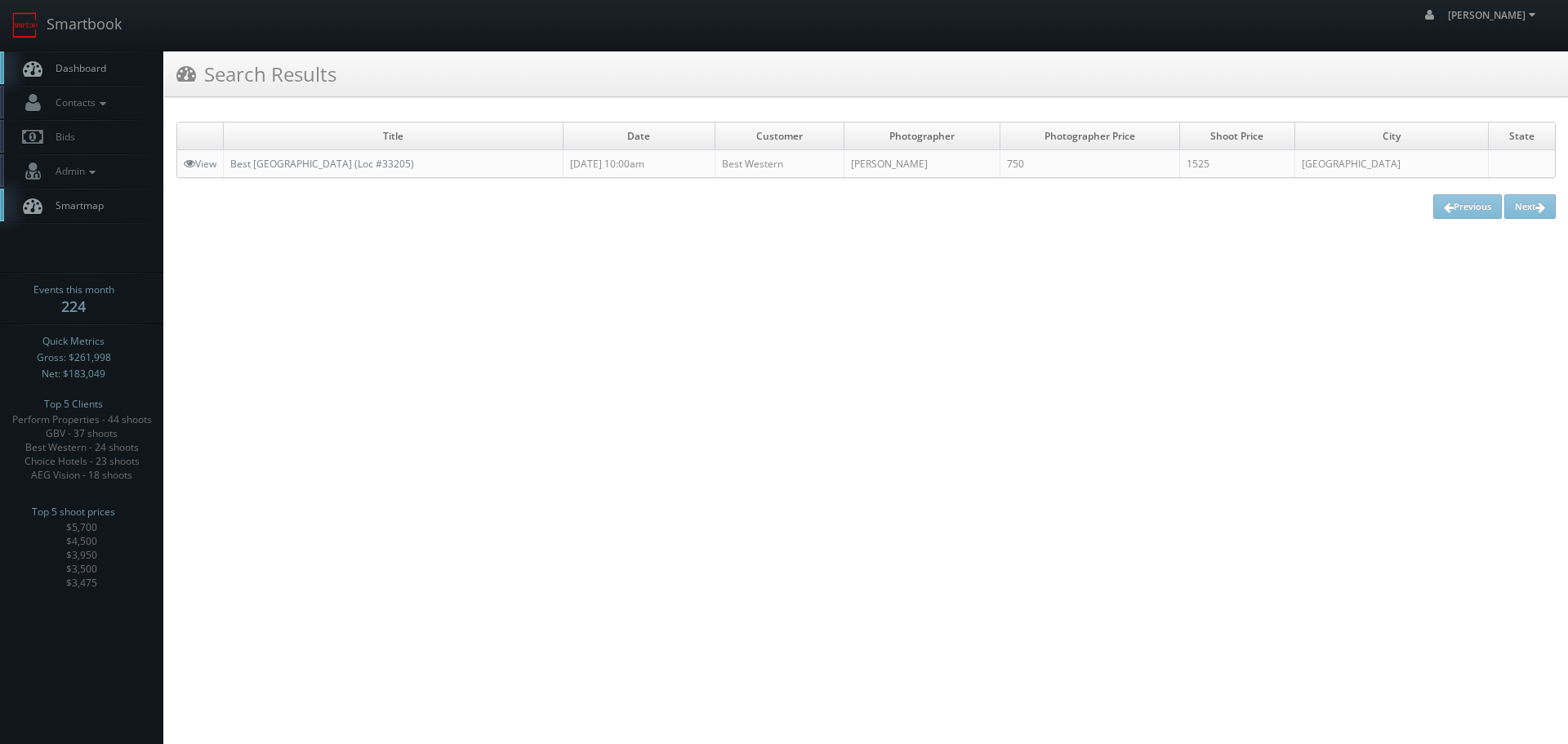
copy link "Best [GEOGRAPHIC_DATA] (Loc #33205)"
drag, startPoint x: 535, startPoint y: 164, endPoint x: 228, endPoint y: 161, distance: 307.0
click at [228, 161] on td "Best [GEOGRAPHIC_DATA] (Loc #33205)" at bounding box center [393, 164] width 340 height 28
click at [211, 161] on link "View" at bounding box center [199, 164] width 32 height 14
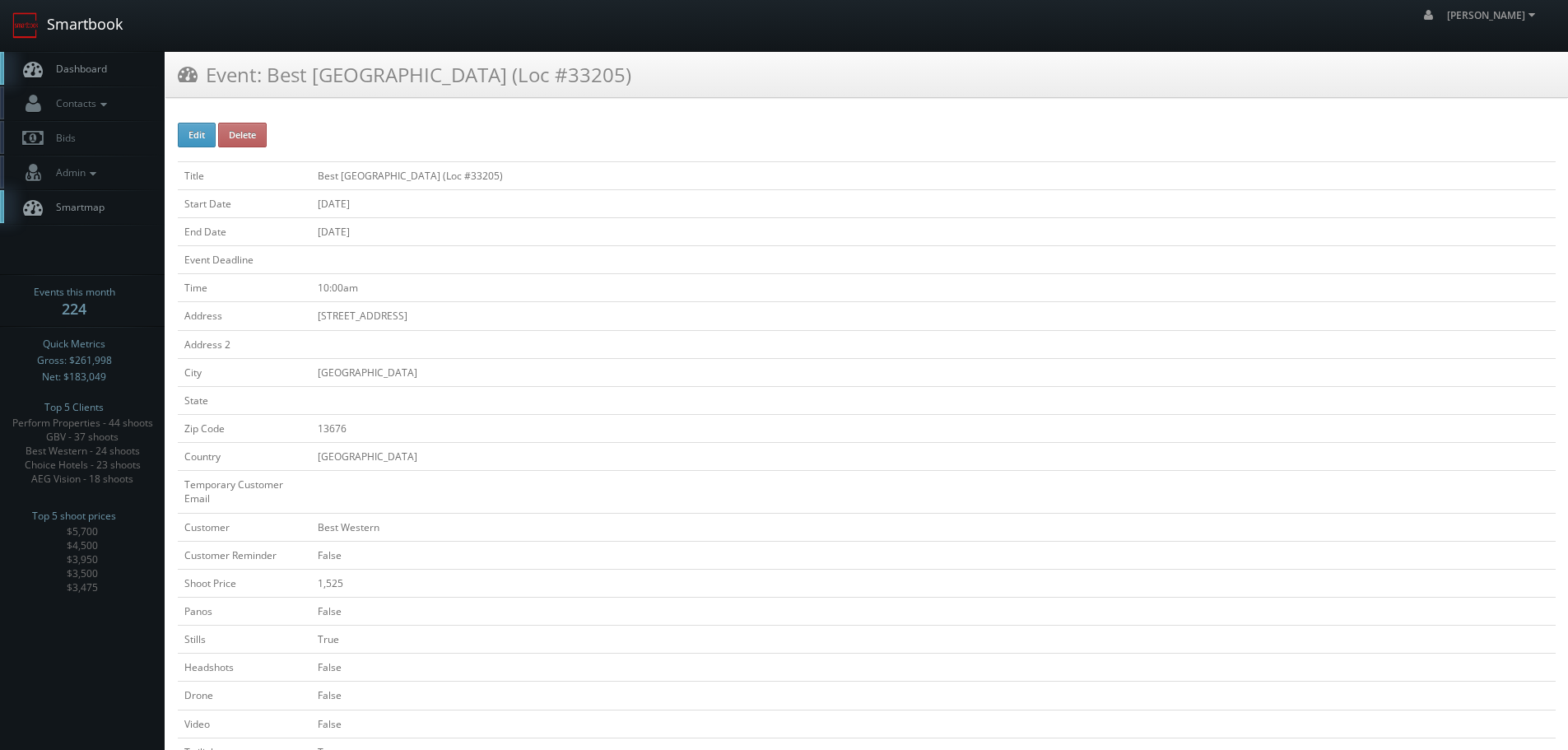
click at [118, 22] on link "Smartbook" at bounding box center [67, 26] width 135 height 51
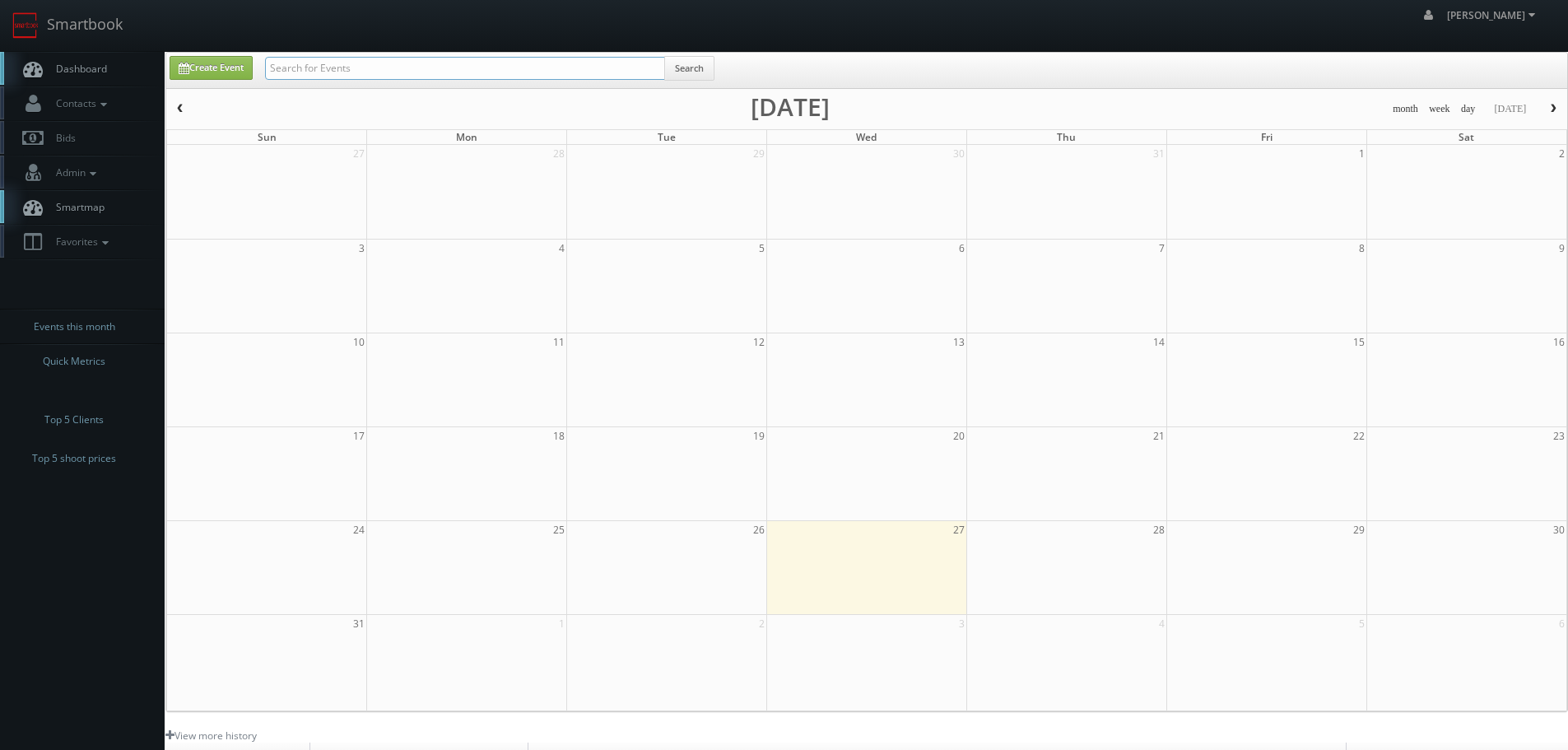
click at [436, 65] on input "text" at bounding box center [465, 68] width 400 height 23
type input "62024"
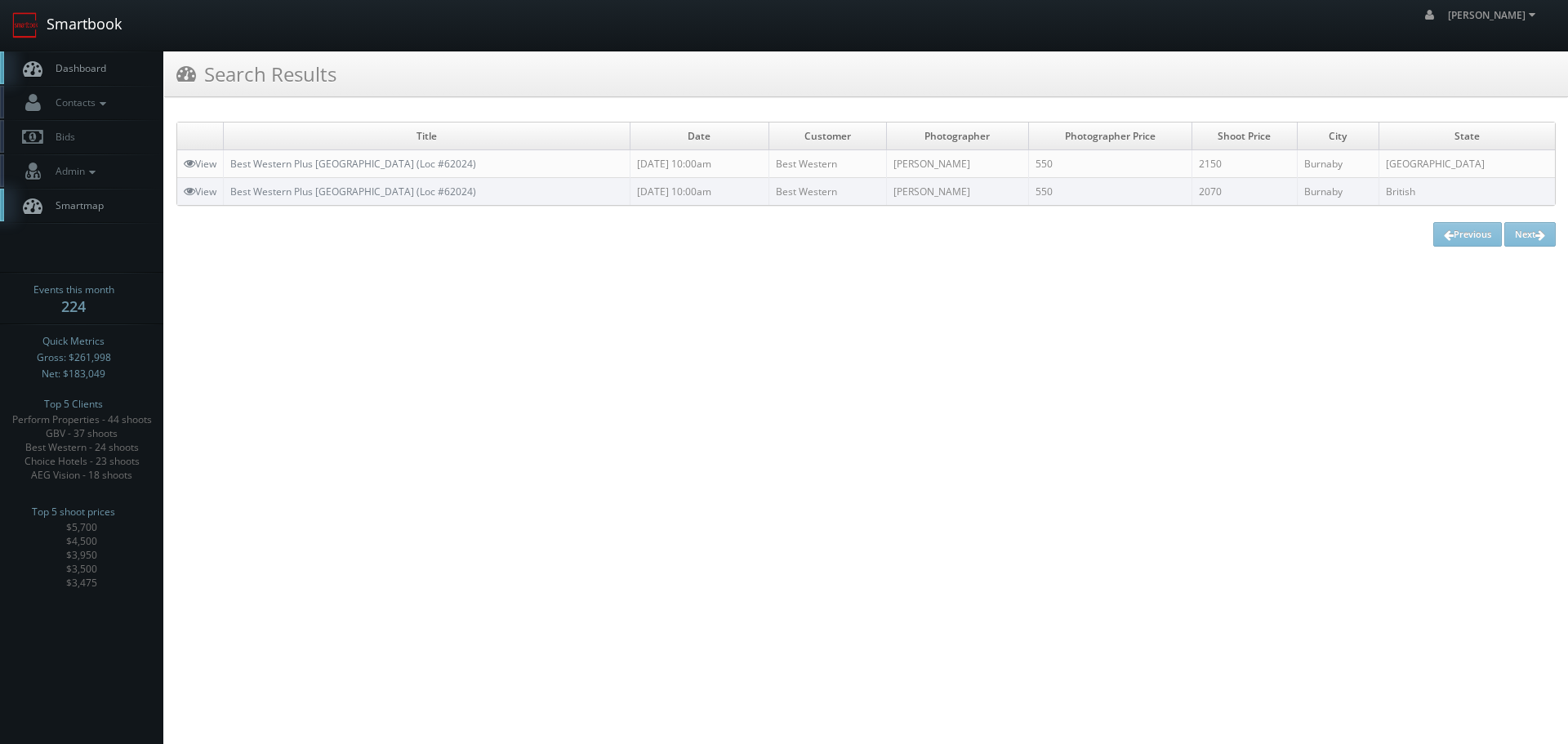
click at [61, 23] on link "Smartbook" at bounding box center [67, 25] width 134 height 51
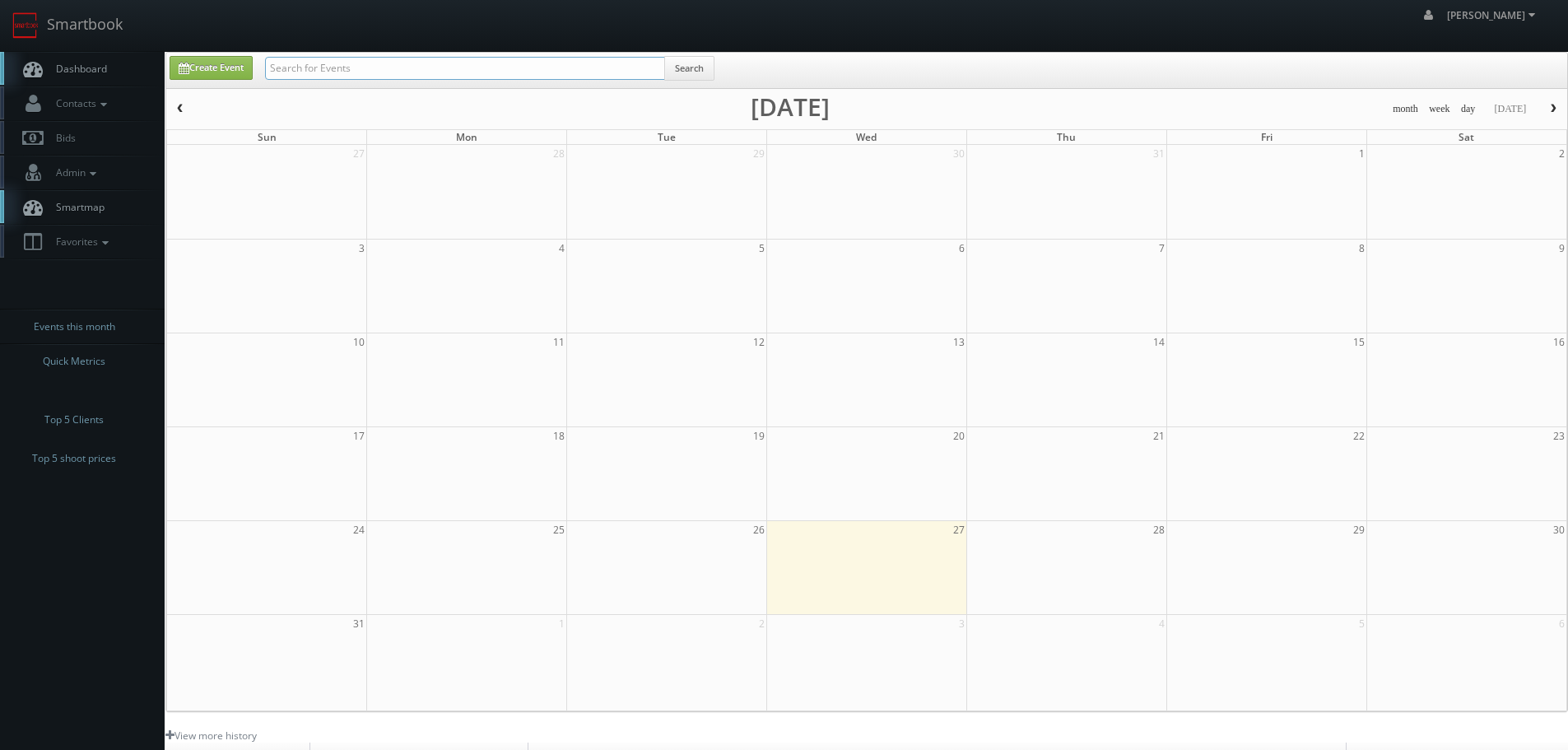
click at [415, 65] on input "text" at bounding box center [465, 68] width 400 height 23
type input "hampton"
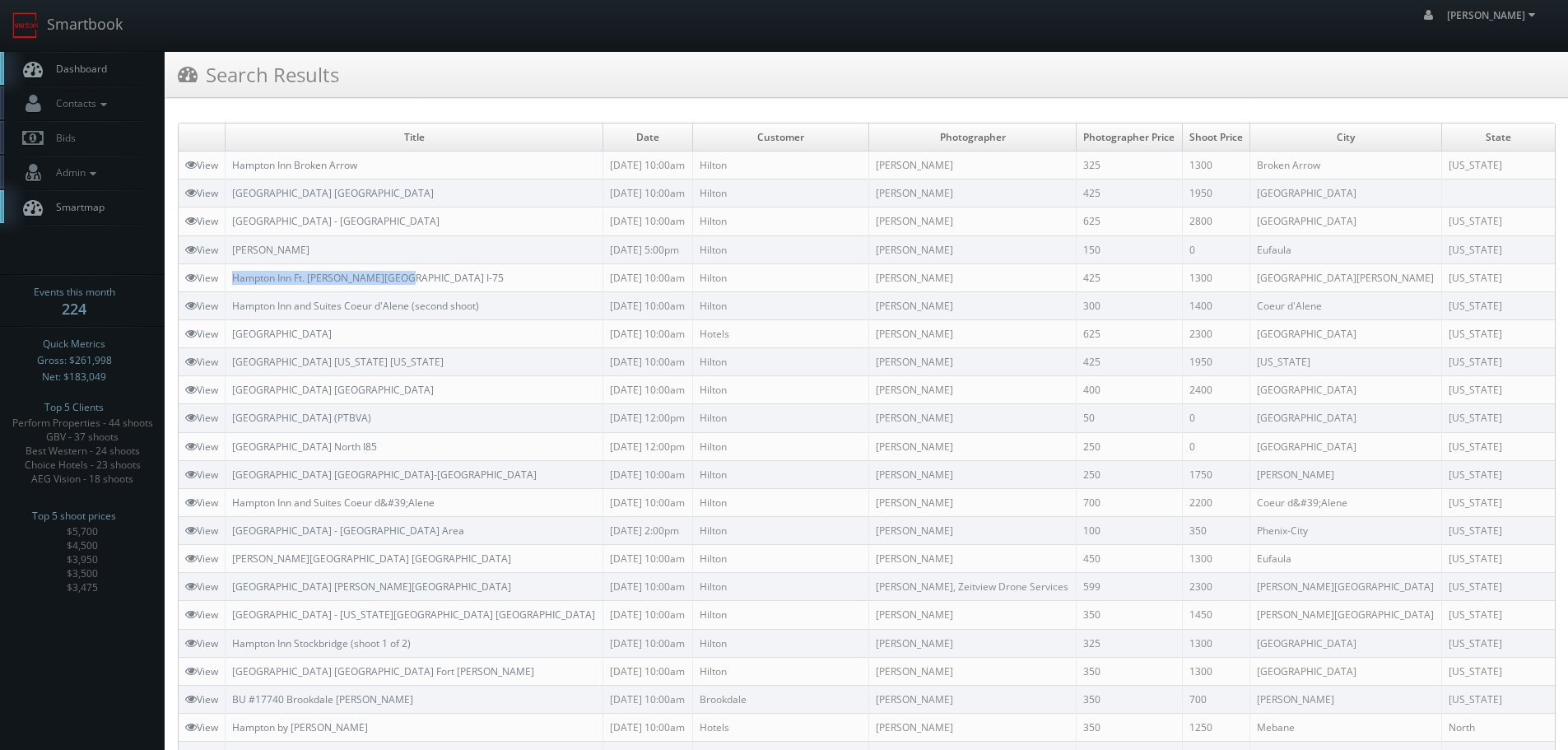
copy link "Hampton Inn Ft. [PERSON_NAME][GEOGRAPHIC_DATA] I-75"
drag, startPoint x: 447, startPoint y: 291, endPoint x: 231, endPoint y: 287, distance: 216.0
click at [231, 287] on td "Hampton Inn Ft. [PERSON_NAME][GEOGRAPHIC_DATA] I-75" at bounding box center [414, 278] width 378 height 28
copy td "[PERSON_NAME]"
drag, startPoint x: 1055, startPoint y: 276, endPoint x: 943, endPoint y: 277, distance: 112.0
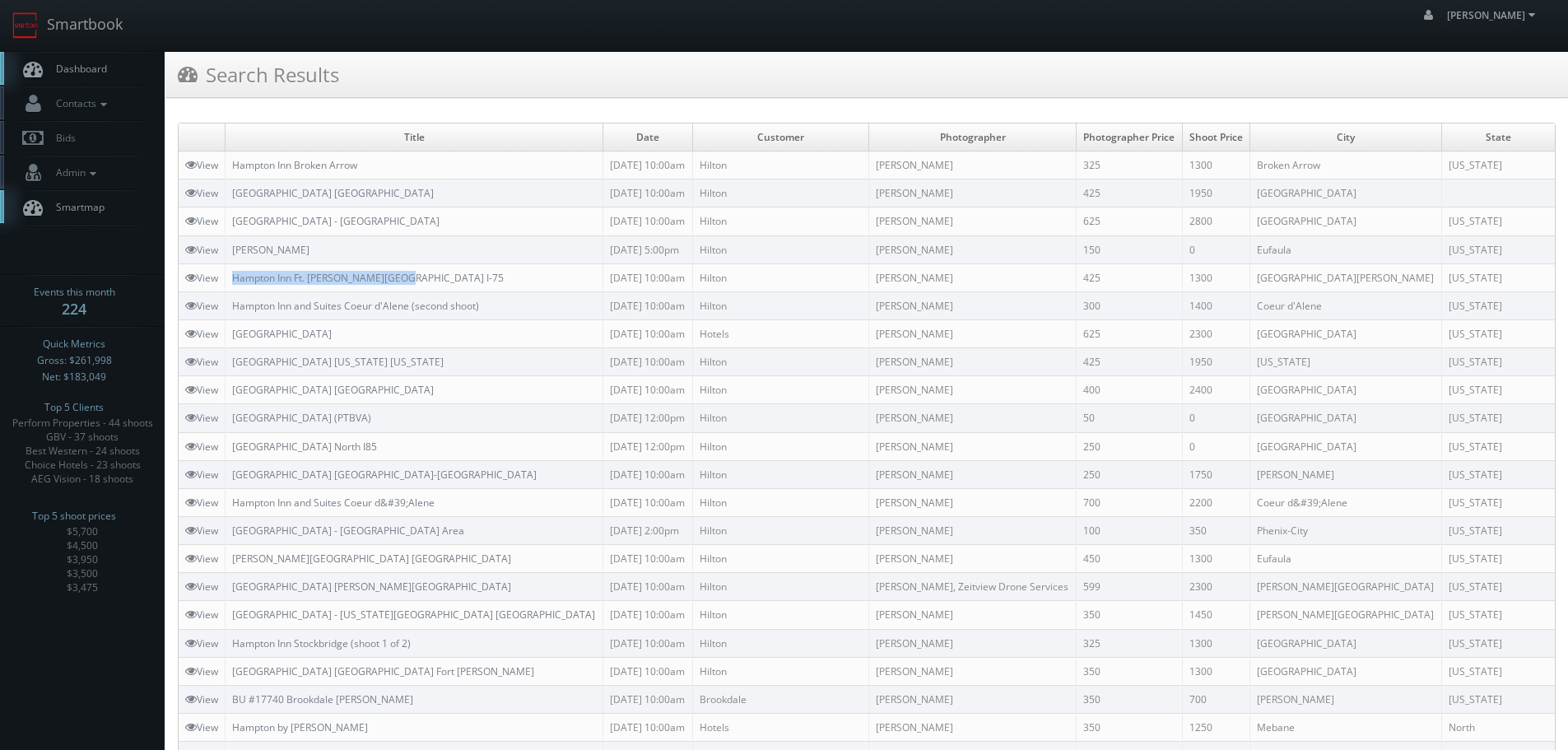
click at [943, 277] on td "[PERSON_NAME]" at bounding box center [973, 278] width 208 height 28
click at [87, 28] on link "Smartbook" at bounding box center [67, 26] width 135 height 51
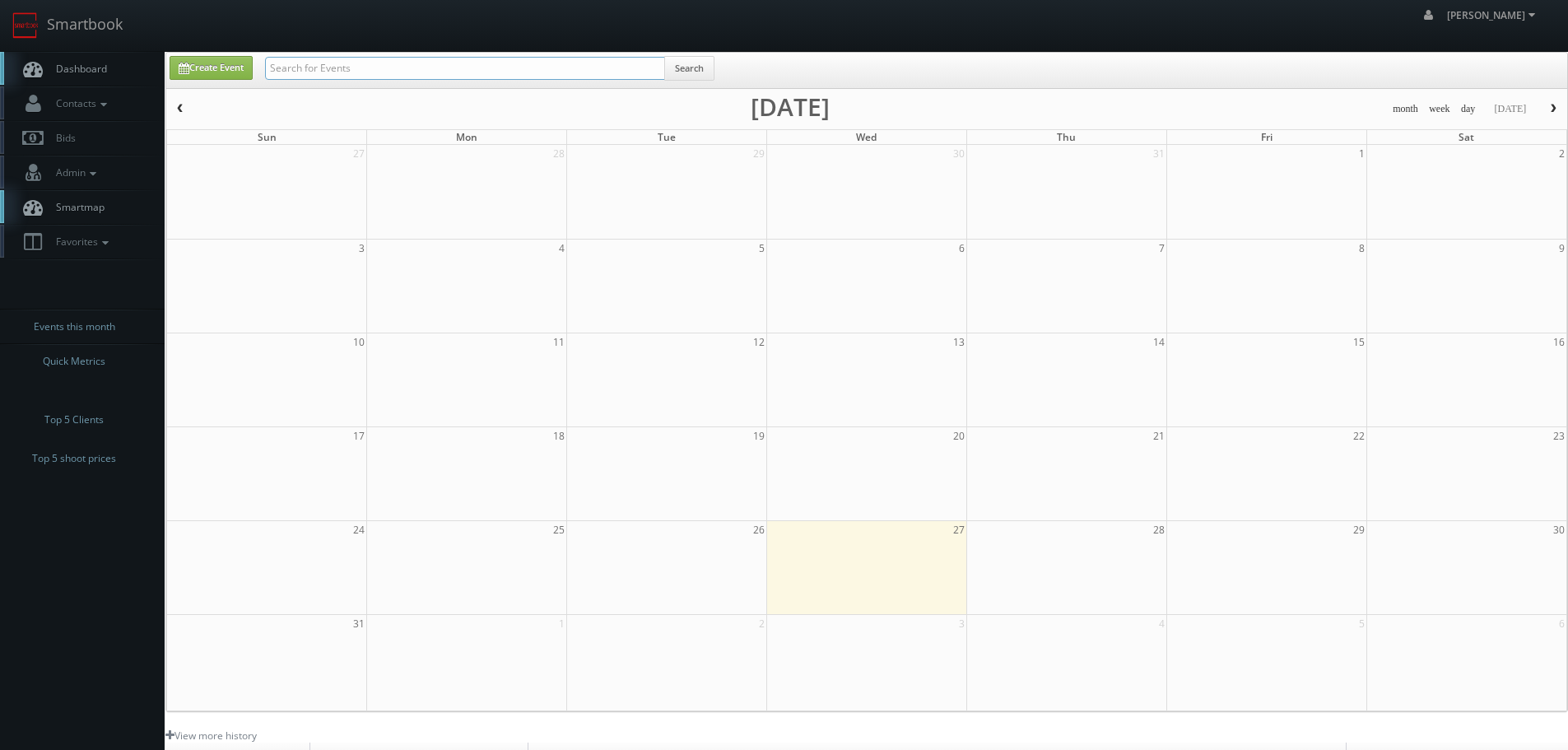
drag, startPoint x: 0, startPoint y: 0, endPoint x: 432, endPoint y: 75, distance: 438.5
click at [432, 75] on input "text" at bounding box center [465, 68] width 400 height 23
paste input "[PERSON_NAME]"
type input "[PERSON_NAME]"
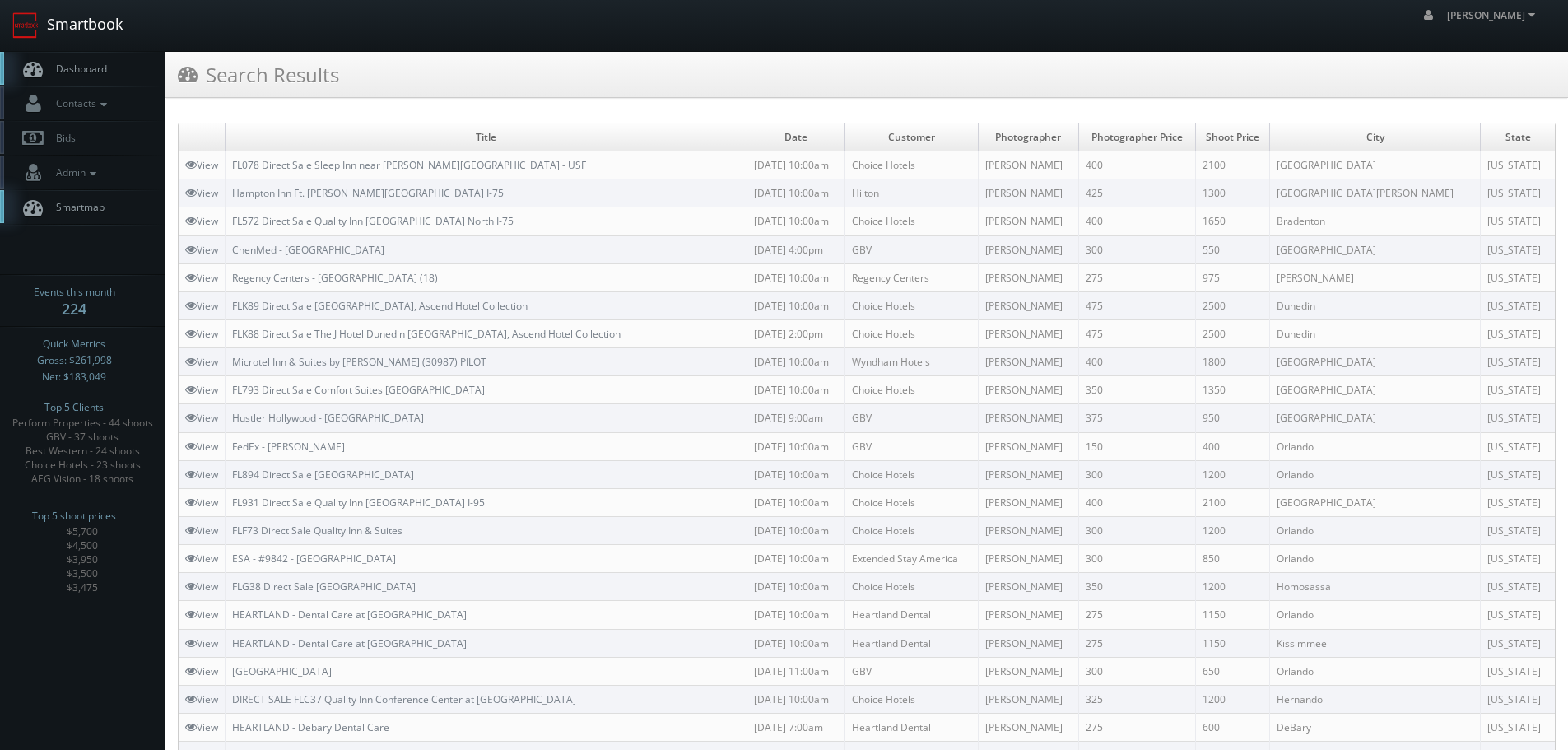
click at [57, 34] on link "Smartbook" at bounding box center [67, 26] width 135 height 51
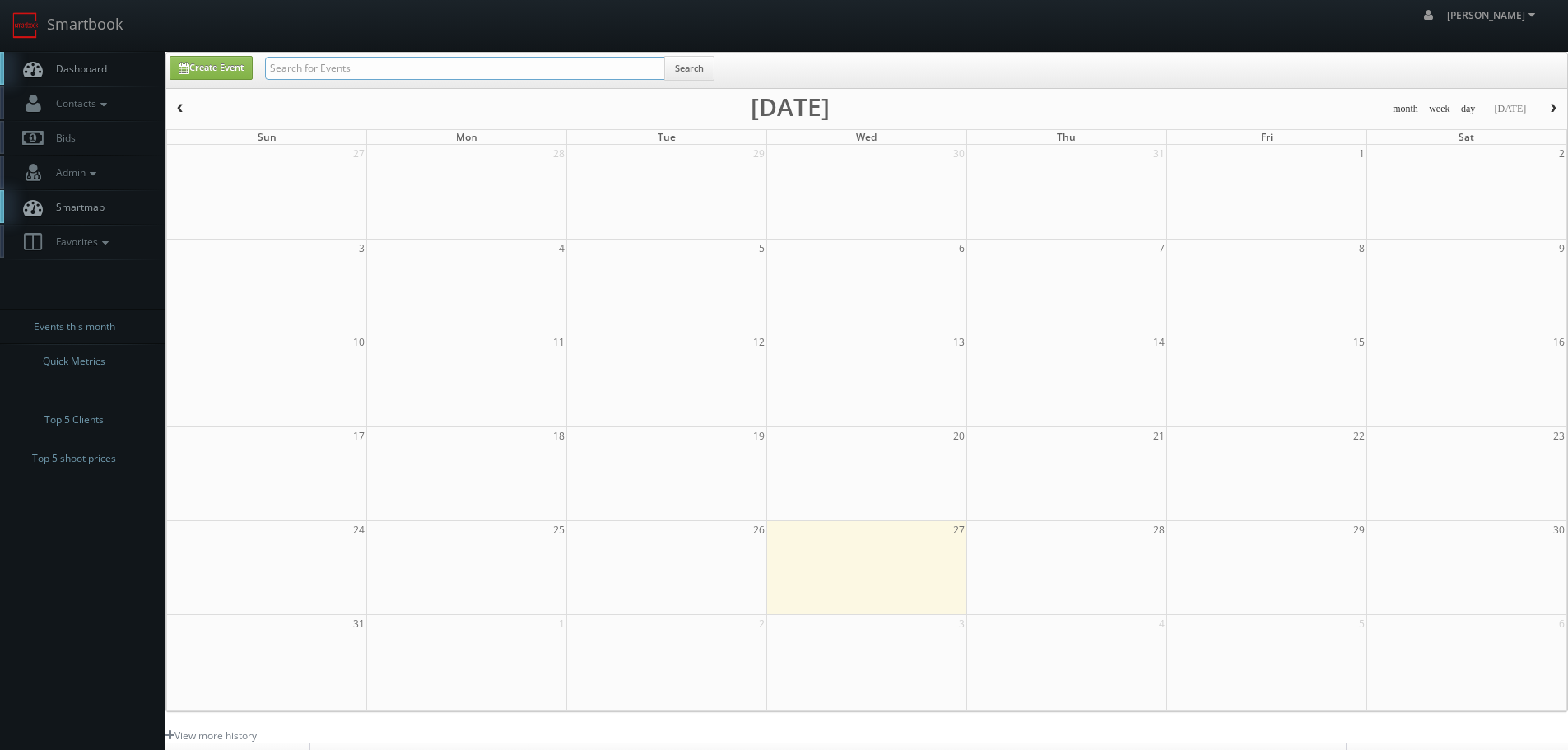
drag, startPoint x: 0, startPoint y: 0, endPoint x: 319, endPoint y: 77, distance: 328.2
click at [319, 77] on input "text" at bounding box center [465, 68] width 400 height 23
type input "brightstar"
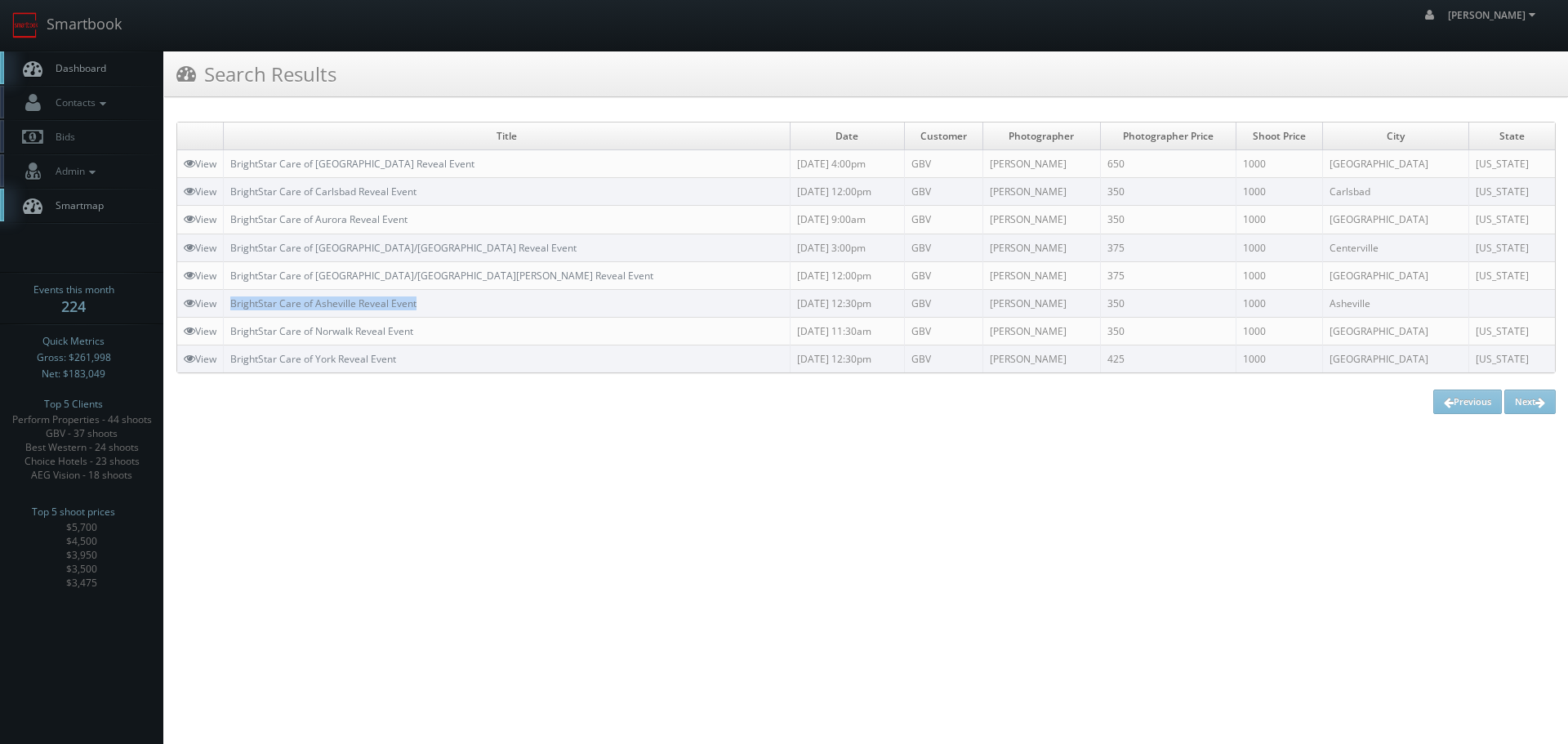
copy link "BrightStar Care of Asheville Reveal Event"
drag, startPoint x: 438, startPoint y: 300, endPoint x: 230, endPoint y: 302, distance: 208.0
click at [230, 302] on td "BrightStar Care of Asheville Reveal Event" at bounding box center [507, 303] width 567 height 28
click at [68, 26] on link "Smartbook" at bounding box center [67, 25] width 134 height 51
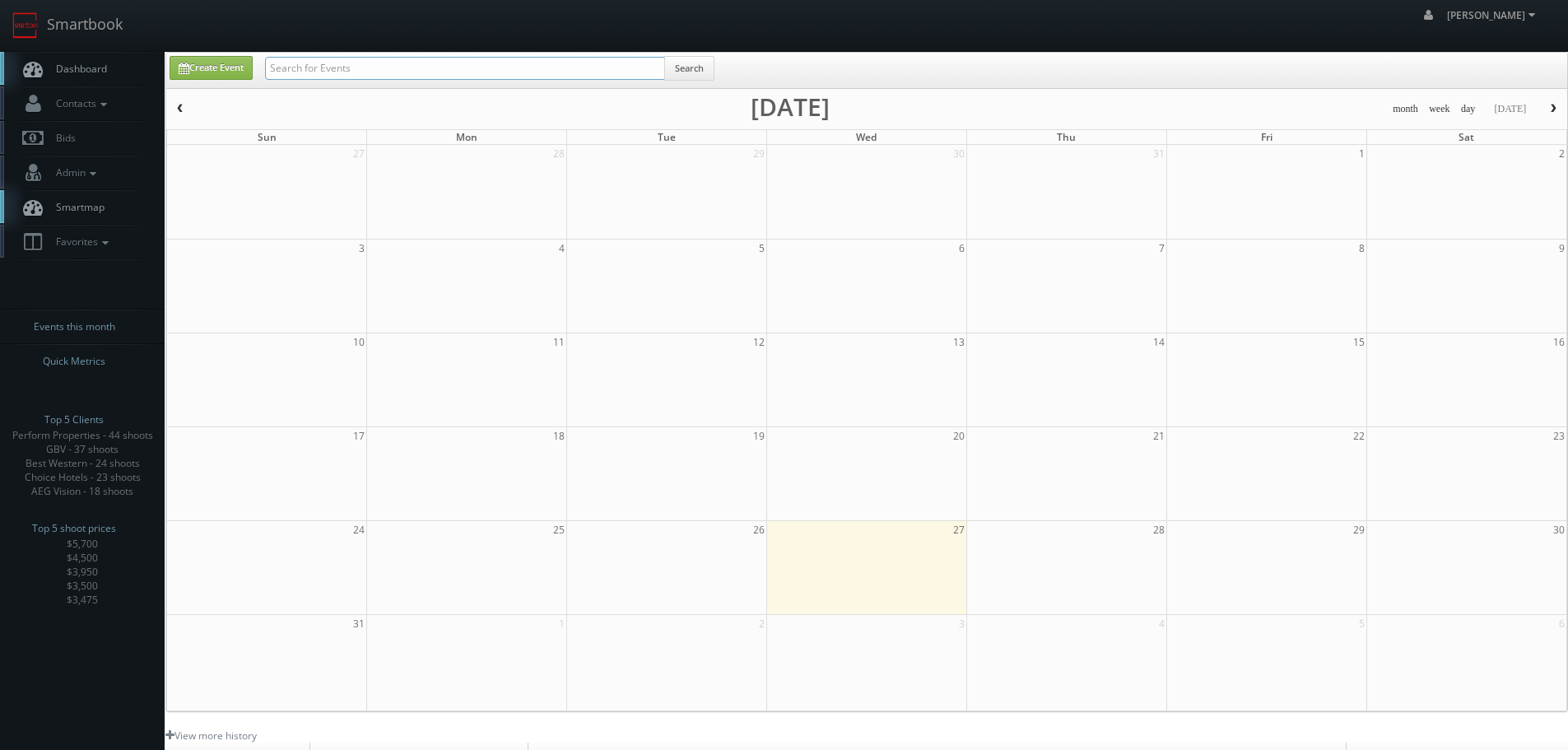
click at [467, 62] on input "text" at bounding box center [465, 68] width 400 height 23
type input "b"
type input "ga737"
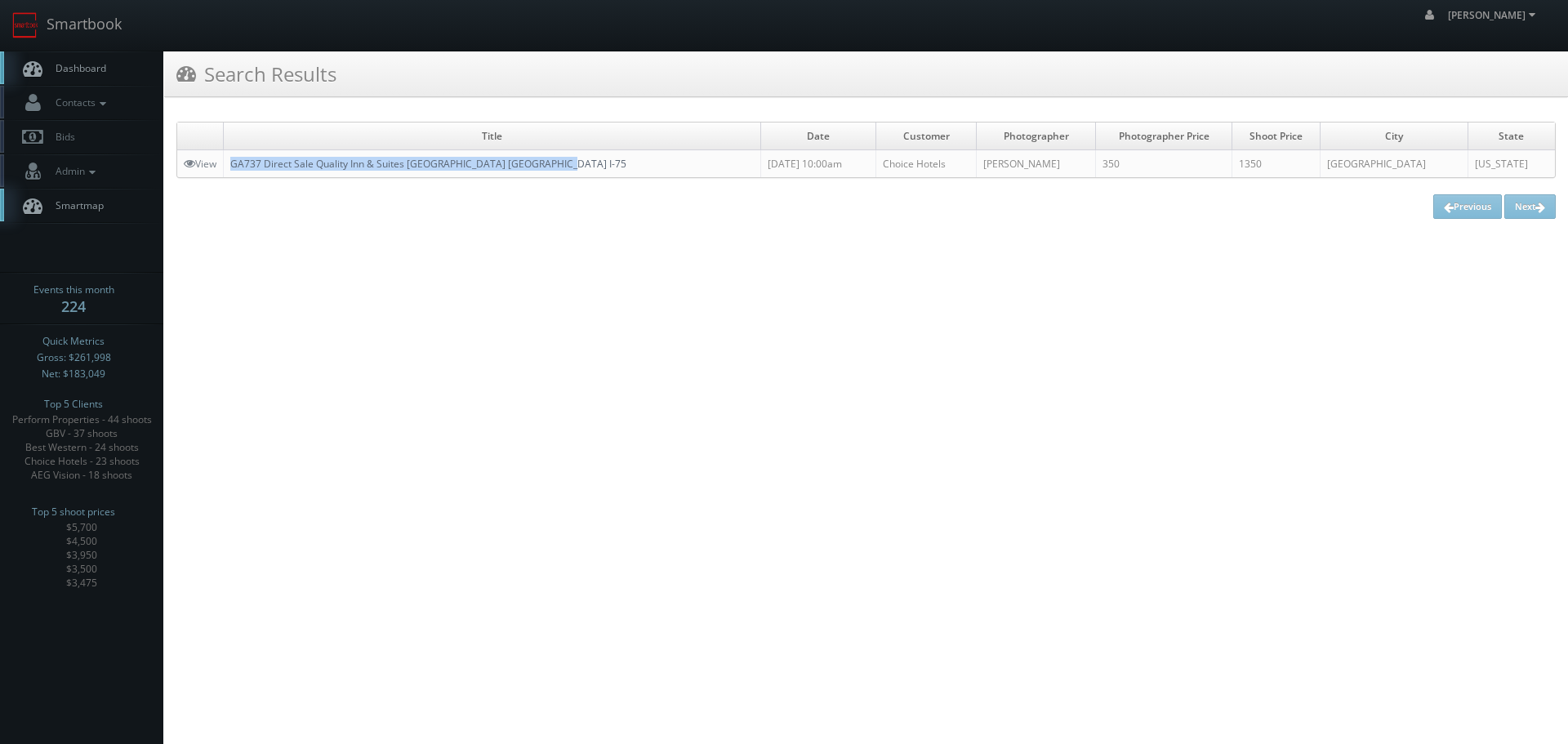
copy link "GA737 Direct Sale Quality Inn & Suites [GEOGRAPHIC_DATA] [GEOGRAPHIC_DATA] I-75"
drag, startPoint x: 572, startPoint y: 159, endPoint x: 272, endPoint y: 175, distance: 300.4
click at [233, 169] on td "GA737 Direct Sale Quality Inn & Suites [GEOGRAPHIC_DATA] [GEOGRAPHIC_DATA] I-75" at bounding box center [492, 164] width 537 height 28
